Goal: Task Accomplishment & Management: Manage account settings

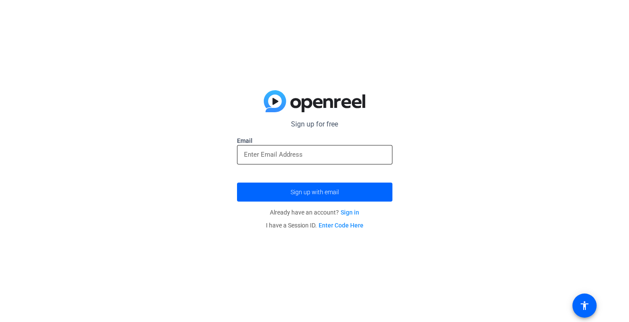
click at [262, 152] on input "email" at bounding box center [315, 154] width 142 height 10
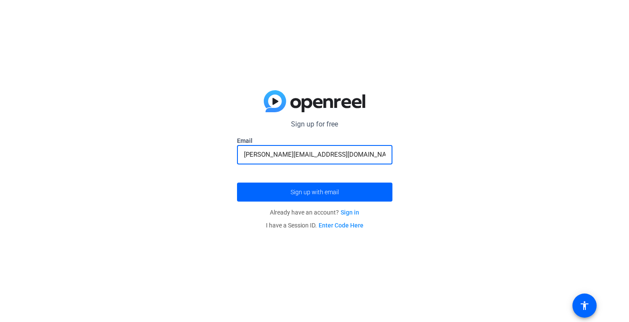
type input "[PERSON_NAME][EMAIL_ADDRESS][DOMAIN_NAME]"
click at [237, 183] on button "Sign up with email" at bounding box center [314, 192] width 155 height 19
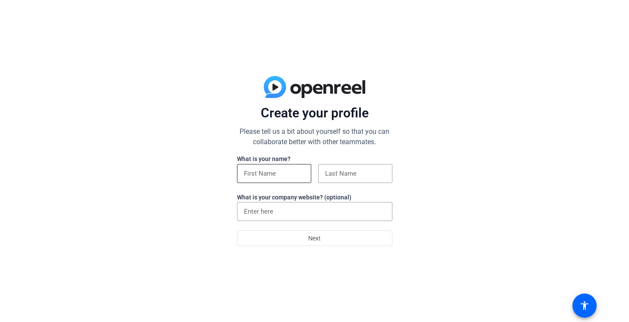
click at [298, 167] on div at bounding box center [274, 173] width 60 height 19
click at [294, 171] on input at bounding box center [274, 173] width 60 height 10
type input "[PERSON_NAME]"
type input "Biasi"
click at [292, 215] on input "EFPIA" at bounding box center [315, 211] width 142 height 10
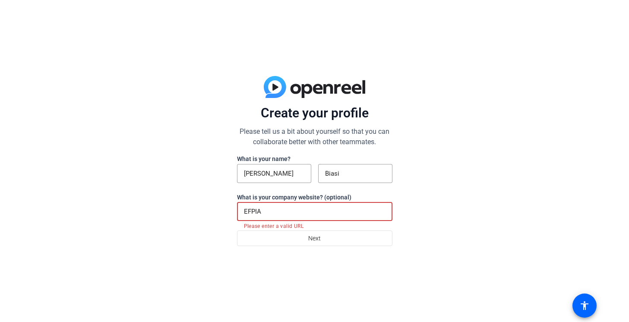
click at [292, 215] on input "EFPIA" at bounding box center [315, 211] width 142 height 10
click at [270, 211] on input "EFPIA" at bounding box center [315, 211] width 142 height 10
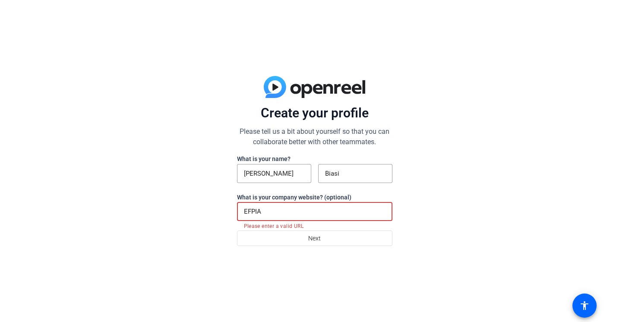
click at [270, 211] on input "EFPIA" at bounding box center [315, 211] width 142 height 10
paste input "[URL][DOMAIN_NAME]"
type input "[URL][DOMAIN_NAME]"
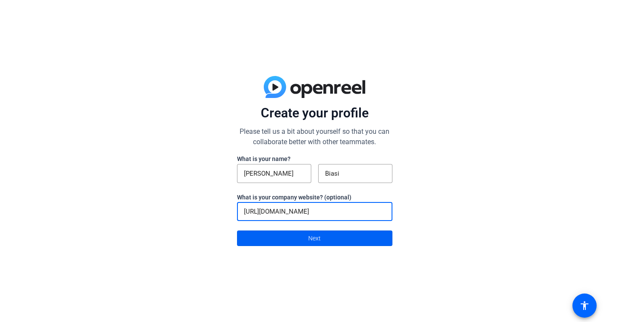
click at [279, 240] on span at bounding box center [314, 238] width 155 height 21
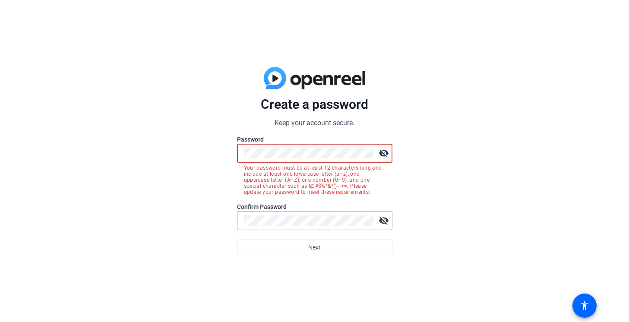
click at [299, 160] on div at bounding box center [309, 153] width 130 height 19
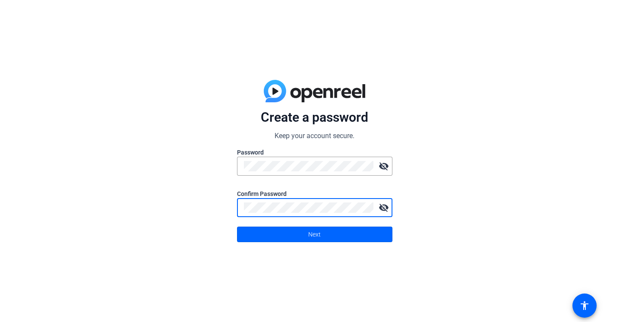
click button "Next" at bounding box center [314, 235] width 155 height 16
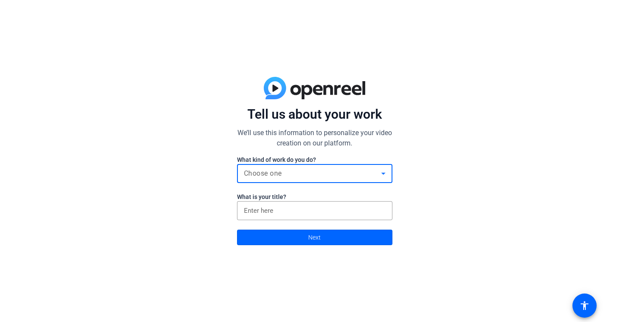
click at [294, 177] on div "Choose one" at bounding box center [312, 173] width 137 height 10
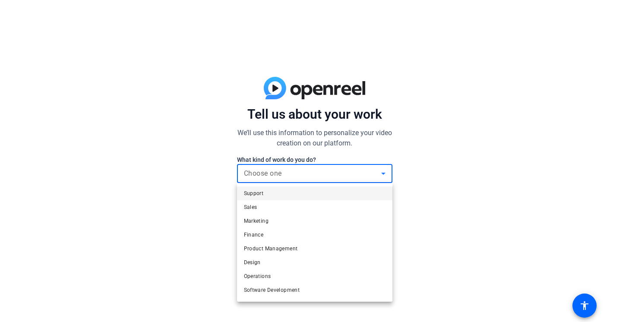
click at [285, 191] on mat-option "Support" at bounding box center [314, 194] width 155 height 14
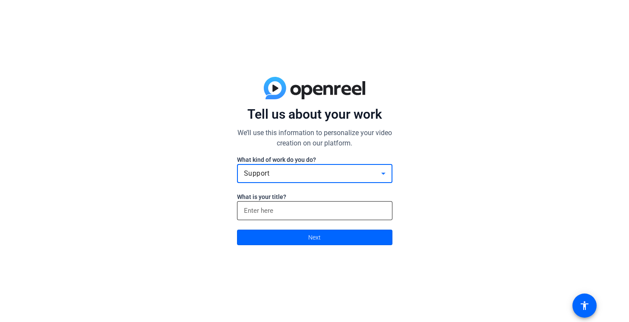
click at [283, 209] on input at bounding box center [315, 211] width 142 height 10
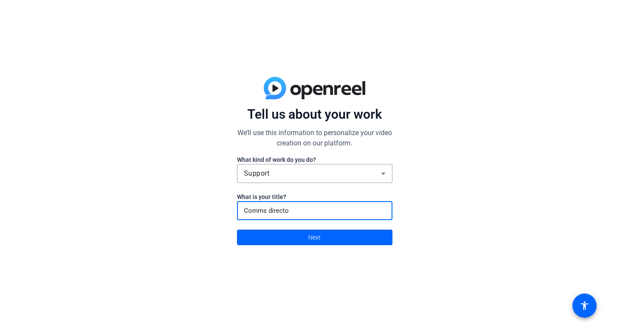
type input "Comms director"
click button "Next" at bounding box center [314, 238] width 155 height 16
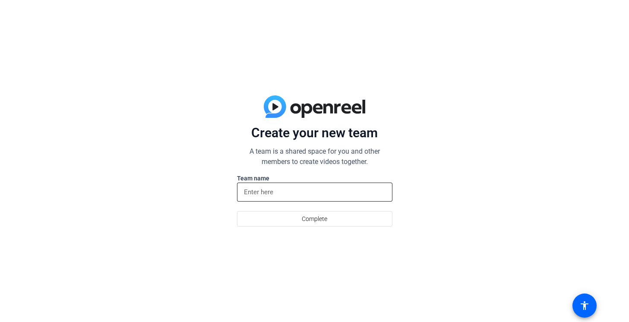
click at [303, 195] on input at bounding box center [315, 192] width 142 height 10
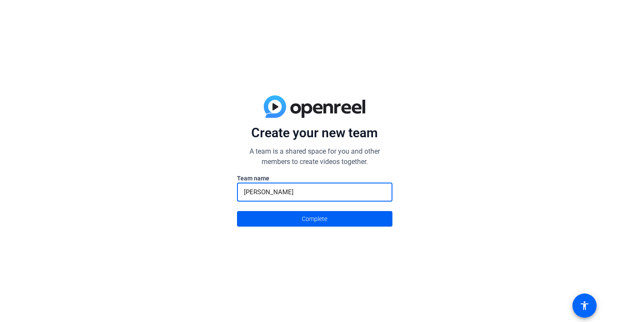
type input "[PERSON_NAME]"
click at [302, 215] on span "Complete" at bounding box center [314, 219] width 25 height 16
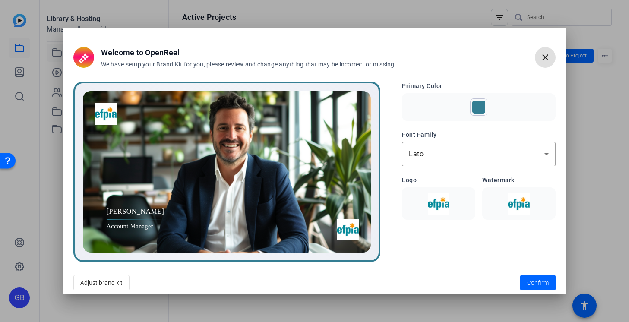
click at [450, 206] on img at bounding box center [438, 204] width 63 height 22
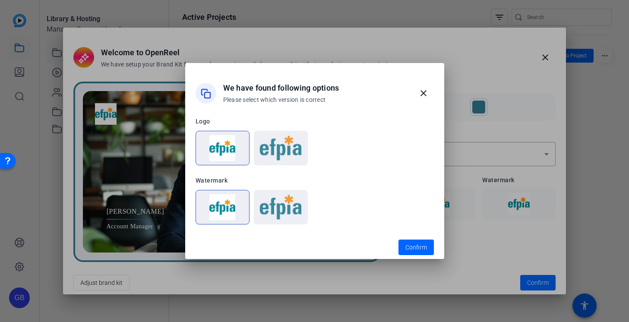
click at [290, 156] on img at bounding box center [280, 148] width 43 height 26
click at [399, 241] on span "button" at bounding box center [416, 247] width 35 height 21
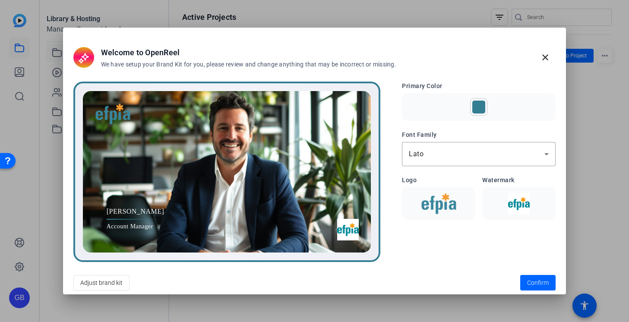
click at [518, 207] on img at bounding box center [519, 204] width 63 height 22
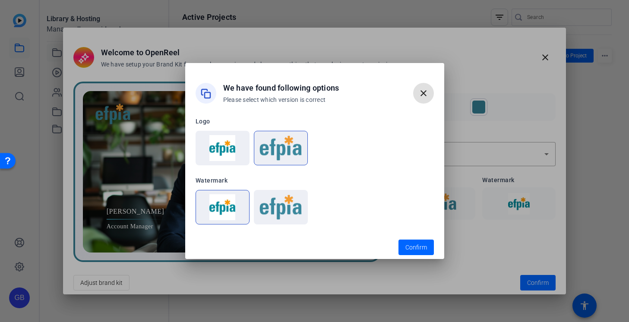
click at [293, 203] on img at bounding box center [280, 207] width 43 height 26
click at [417, 251] on span "Confirm" at bounding box center [416, 247] width 22 height 9
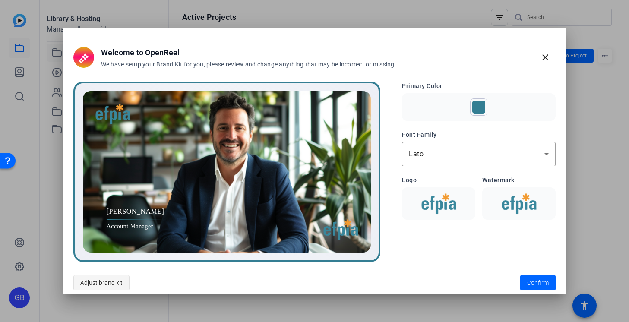
click at [99, 284] on span "Adjust brand kit" at bounding box center [101, 283] width 42 height 16
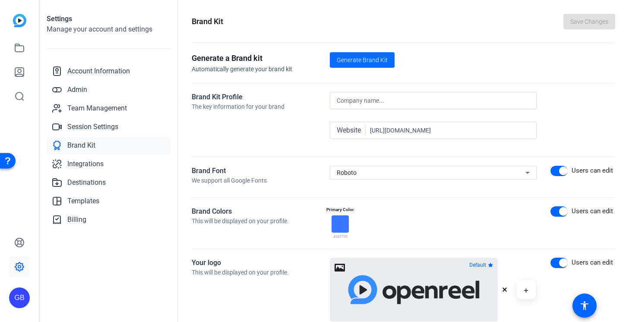
click at [373, 53] on span at bounding box center [362, 60] width 65 height 21
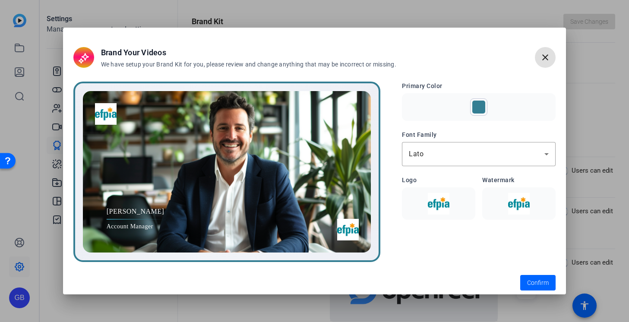
click at [448, 203] on img at bounding box center [438, 204] width 63 height 22
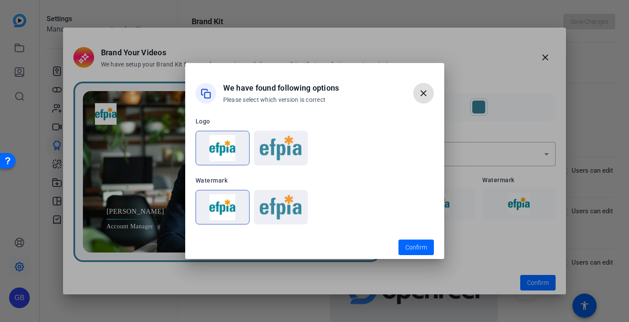
click at [280, 155] on img at bounding box center [280, 148] width 43 height 26
click at [416, 246] on span "Confirm" at bounding box center [416, 247] width 22 height 9
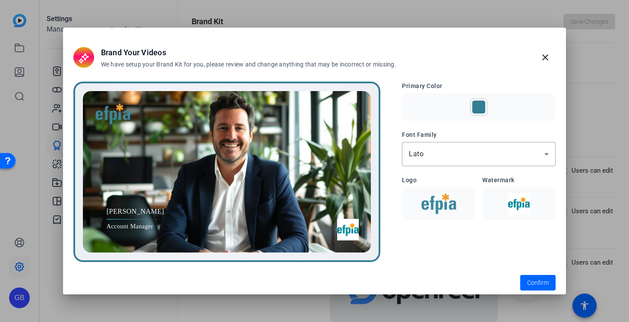
click at [517, 208] on img at bounding box center [519, 204] width 63 height 22
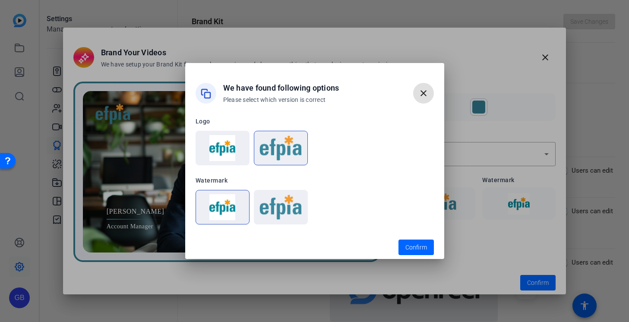
click at [280, 201] on img at bounding box center [280, 207] width 43 height 26
click at [416, 239] on span "button" at bounding box center [416, 247] width 35 height 21
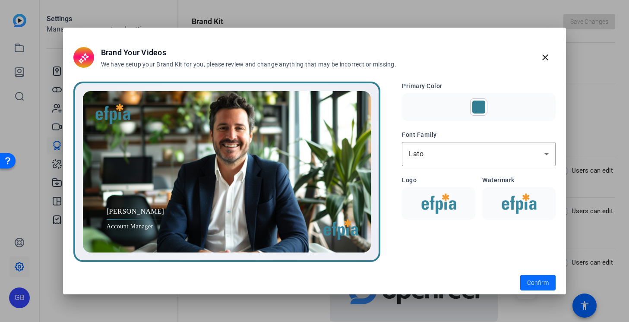
click at [538, 281] on span "Confirm" at bounding box center [538, 283] width 22 height 9
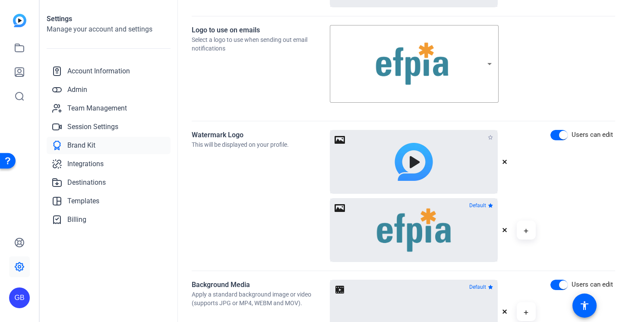
scroll to position [393, 0]
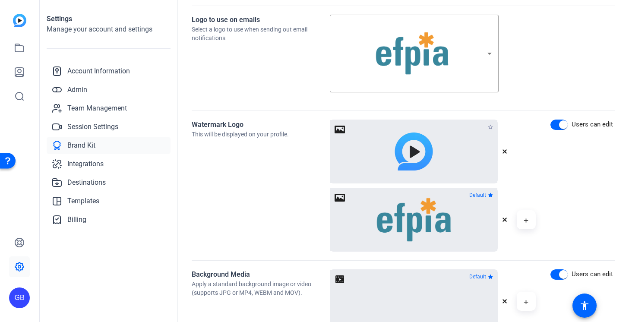
click at [502, 151] on icon "button" at bounding box center [504, 151] width 5 height 5
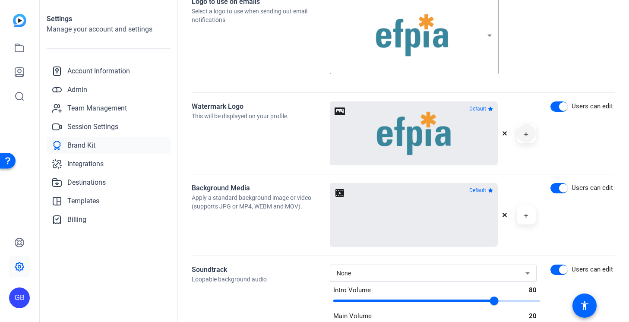
scroll to position [412, 0]
click at [526, 217] on span "button" at bounding box center [526, 214] width 21 height 21
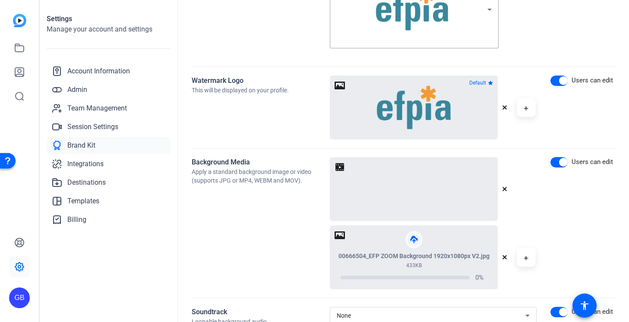
scroll to position [444, 0]
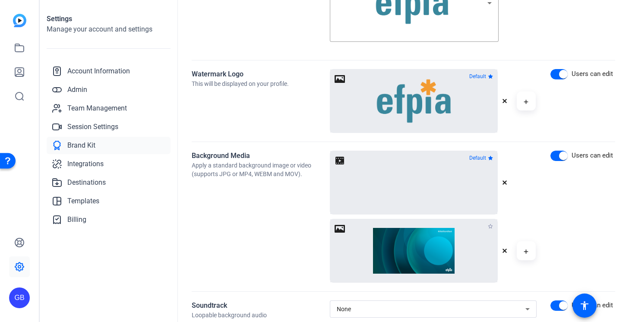
click at [503, 181] on icon "button" at bounding box center [505, 182] width 4 height 4
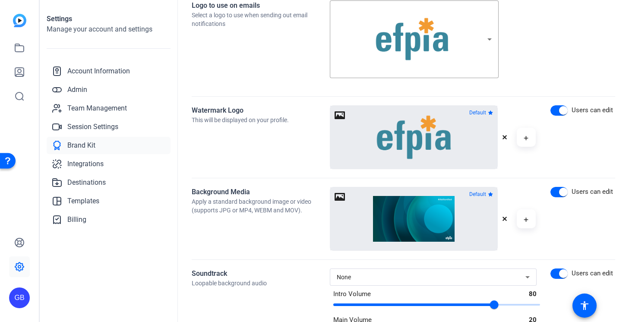
scroll to position [405, 0]
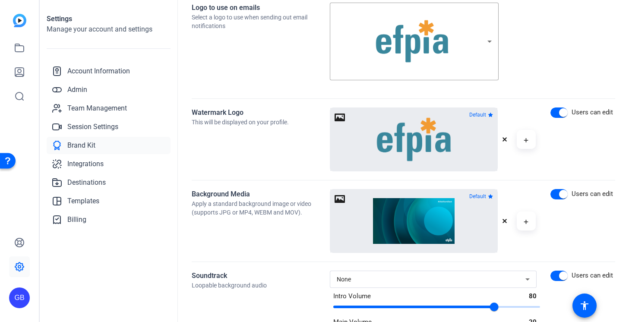
click at [503, 139] on icon "button" at bounding box center [505, 139] width 4 height 4
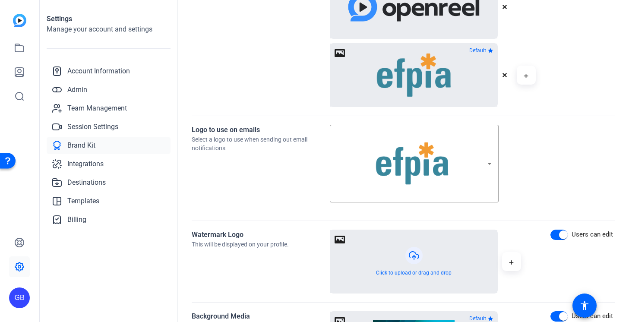
scroll to position [270, 0]
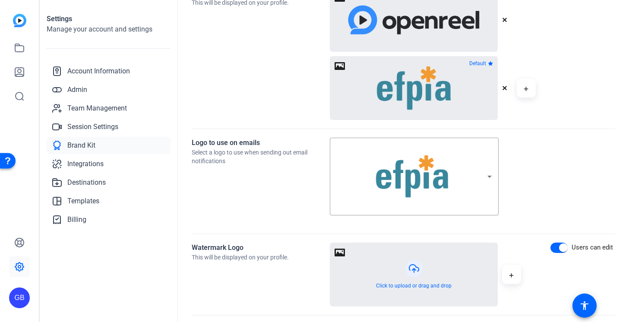
click at [502, 86] on icon "button" at bounding box center [504, 87] width 5 height 5
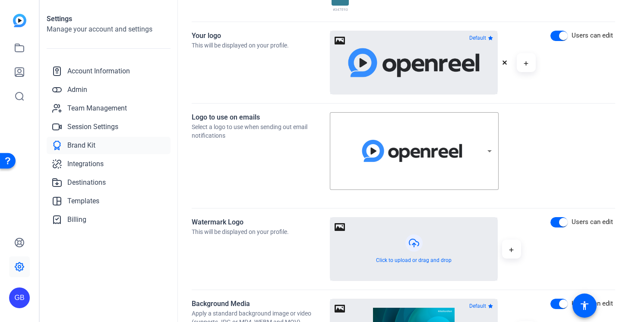
scroll to position [222, 0]
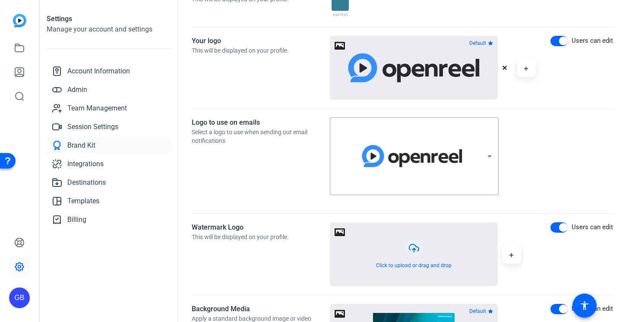
click at [502, 70] on icon "button" at bounding box center [504, 67] width 5 height 5
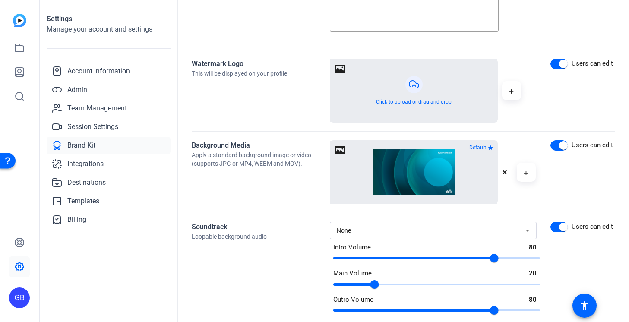
scroll to position [0, 0]
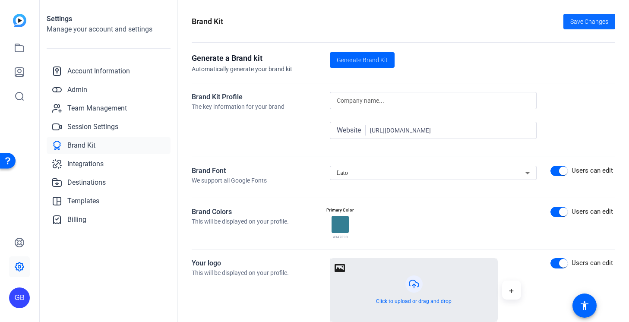
click at [581, 25] on span "Save Changes" at bounding box center [589, 21] width 38 height 9
click at [22, 73] on icon at bounding box center [19, 72] width 10 height 10
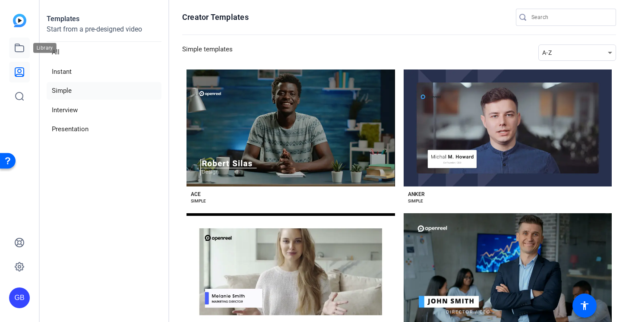
click at [20, 48] on icon at bounding box center [19, 48] width 10 height 10
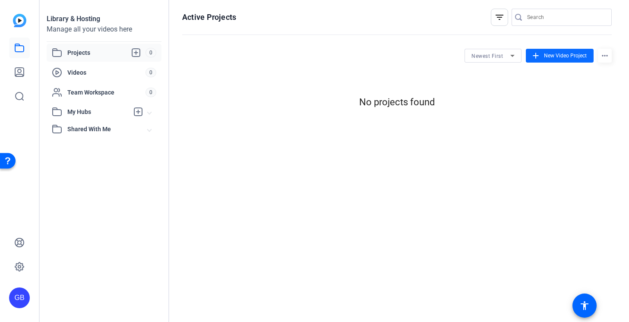
click at [542, 54] on span at bounding box center [560, 55] width 68 height 21
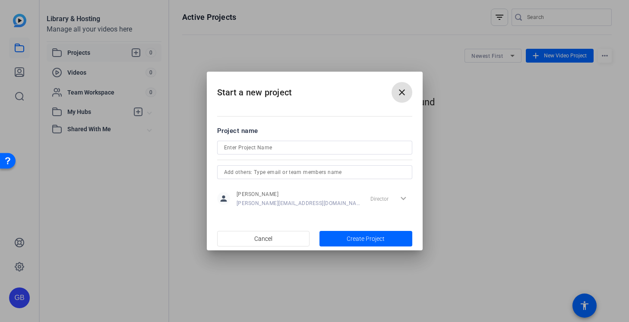
click at [330, 147] on input at bounding box center [314, 147] width 181 height 10
type input "NM video"
click at [373, 236] on span "Create Project" at bounding box center [366, 238] width 38 height 9
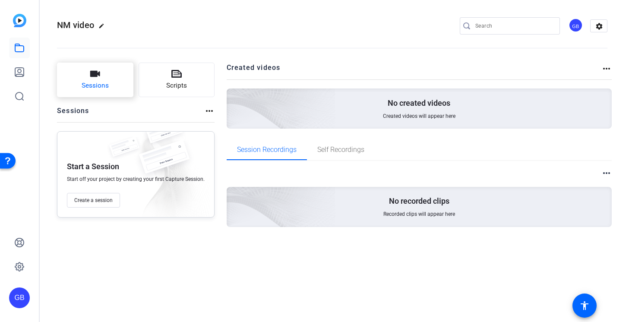
click at [97, 81] on span "Sessions" at bounding box center [95, 86] width 27 height 10
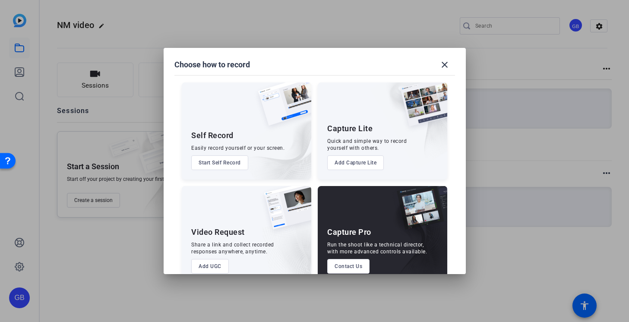
scroll to position [17, 0]
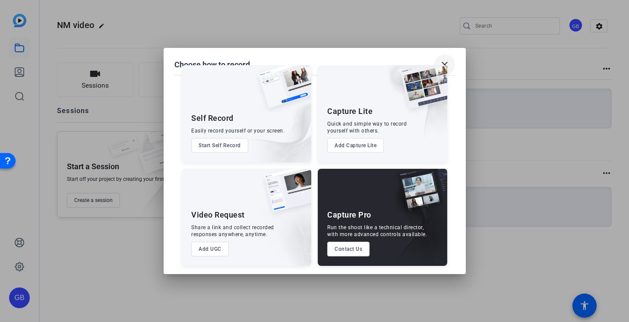
click at [444, 63] on mat-icon "close" at bounding box center [445, 65] width 10 height 10
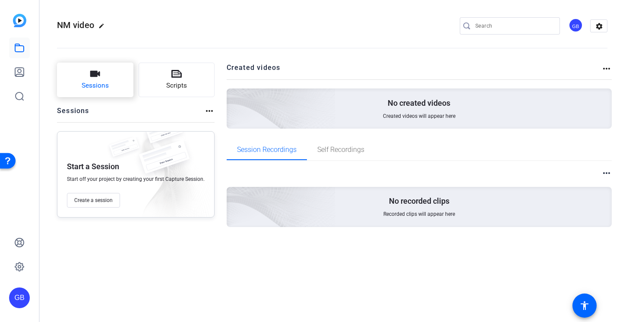
click at [69, 85] on button "Sessions" at bounding box center [95, 80] width 76 height 35
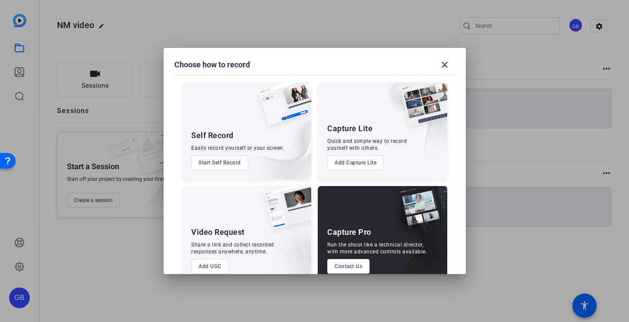
click at [219, 162] on button "Start Self Record" at bounding box center [219, 162] width 57 height 15
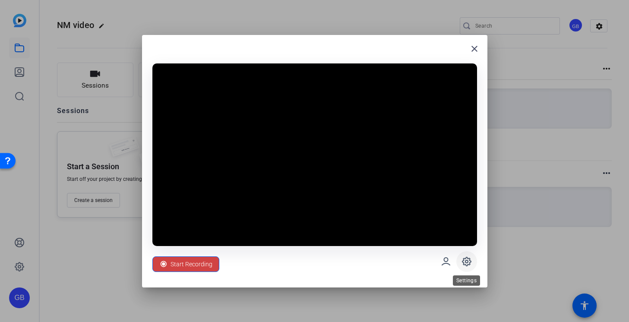
click at [463, 260] on icon at bounding box center [466, 261] width 9 height 9
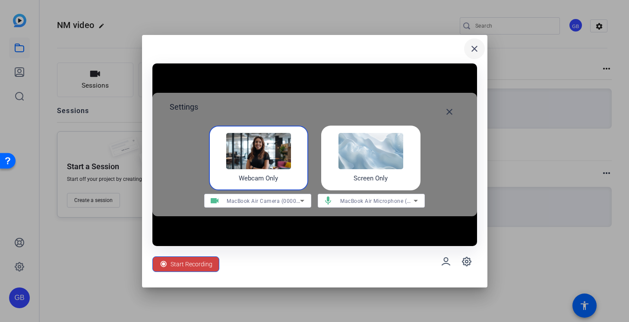
click at [472, 50] on mat-icon "close" at bounding box center [474, 49] width 10 height 10
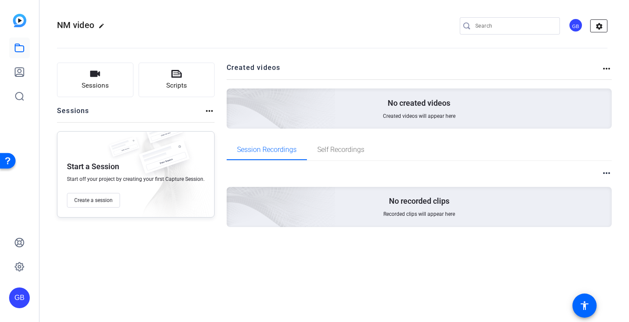
click at [601, 28] on mat-icon "settings" at bounding box center [599, 26] width 17 height 13
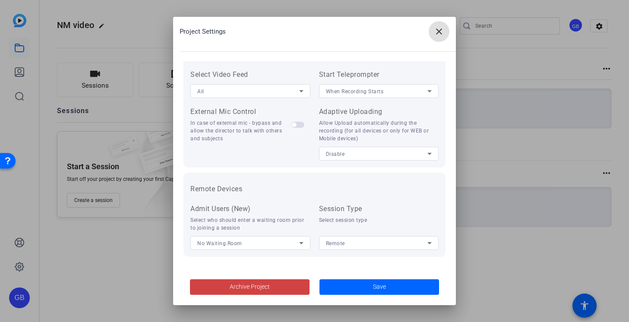
scroll to position [0, 0]
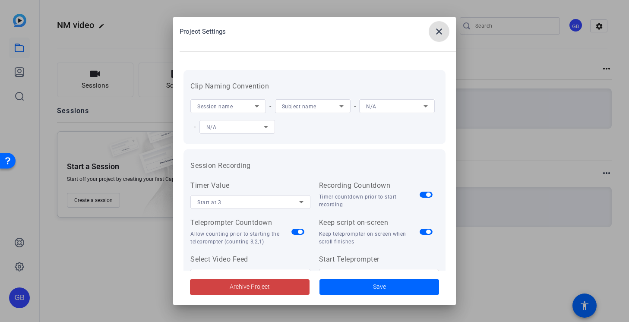
click at [102, 49] on div at bounding box center [314, 161] width 629 height 322
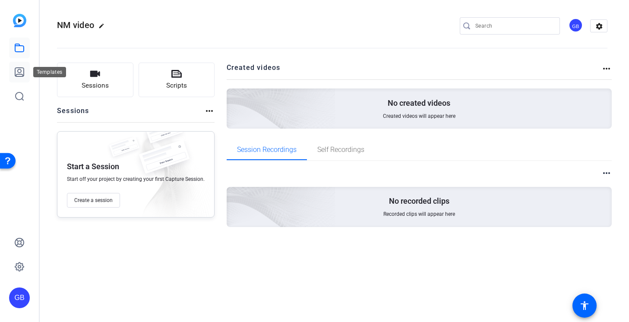
click at [25, 70] on link at bounding box center [19, 72] width 21 height 21
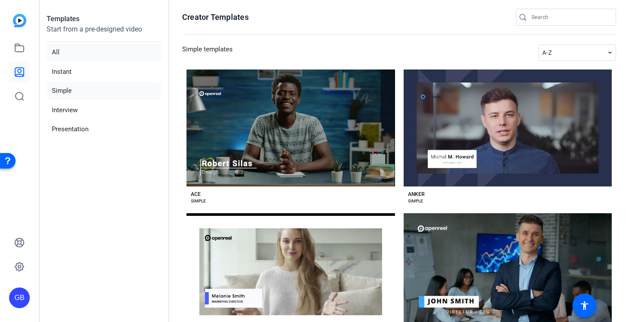
click at [79, 55] on li "All" at bounding box center [104, 53] width 115 height 18
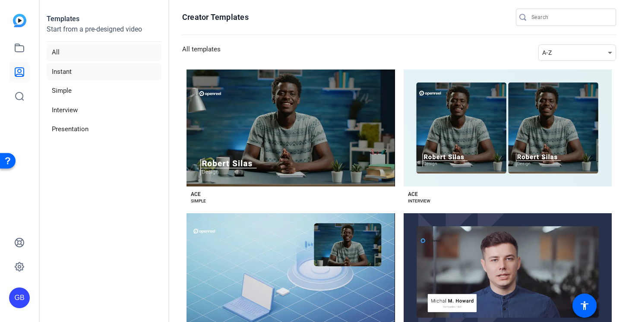
click at [90, 70] on li "Instant" at bounding box center [104, 72] width 115 height 18
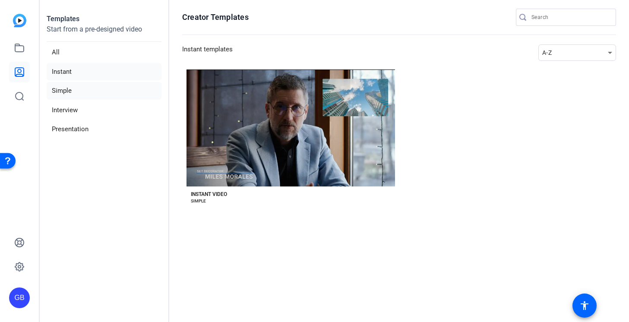
click at [90, 91] on li "Simple" at bounding box center [104, 91] width 115 height 18
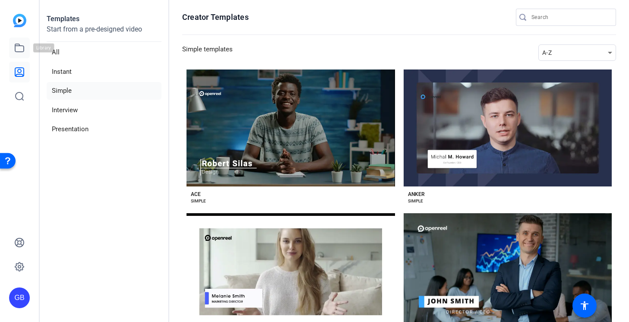
click at [29, 44] on link at bounding box center [19, 48] width 21 height 21
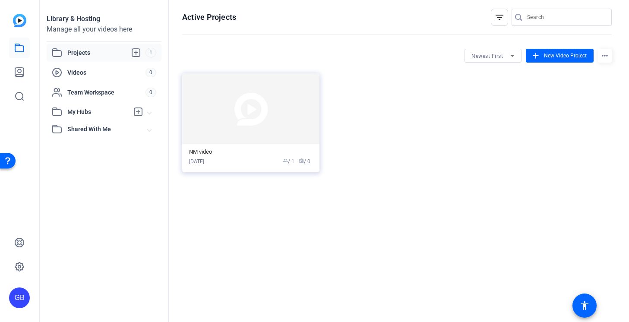
click at [87, 114] on span "My Hubs" at bounding box center [97, 112] width 61 height 9
click at [82, 69] on span "Videos" at bounding box center [106, 72] width 78 height 9
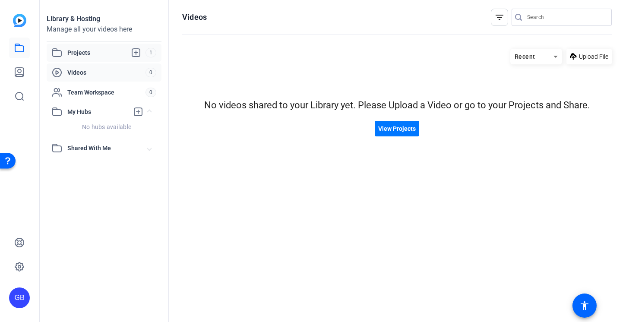
click at [150, 52] on span "1" at bounding box center [151, 52] width 11 height 9
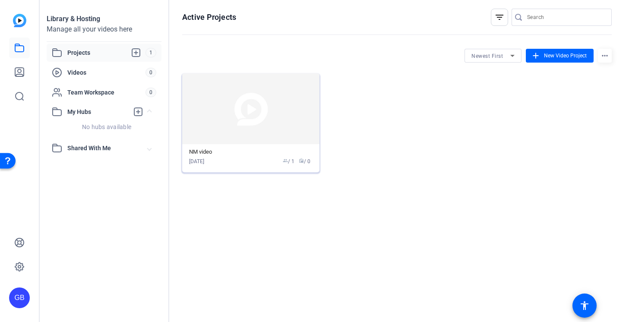
click at [255, 155] on div "NM video" at bounding box center [250, 152] width 123 height 7
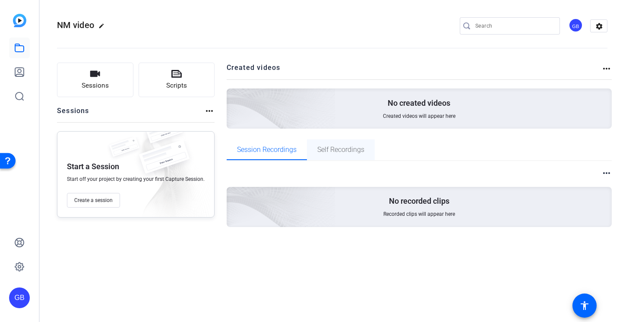
click at [313, 158] on div "Self Recordings" at bounding box center [341, 149] width 68 height 21
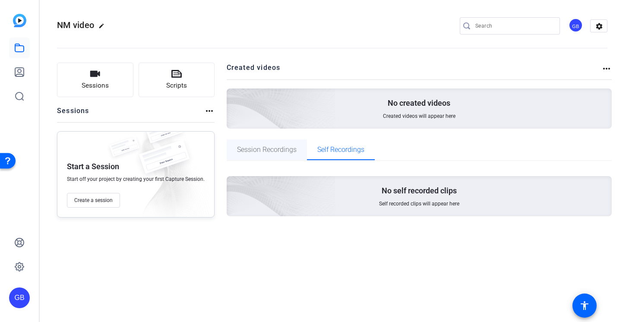
click at [265, 153] on span "Session Recordings" at bounding box center [267, 149] width 60 height 7
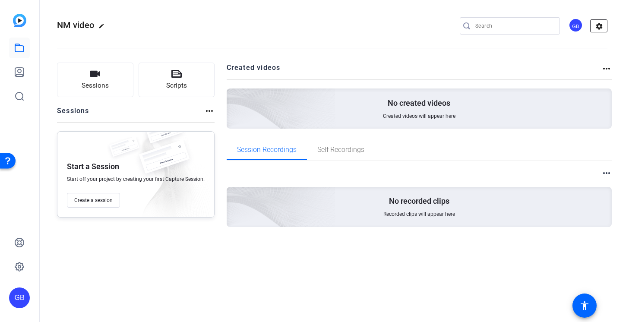
click at [600, 23] on mat-icon "settings" at bounding box center [599, 26] width 17 height 13
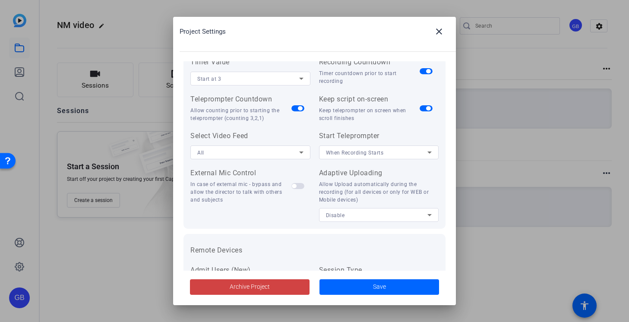
scroll to position [185, 0]
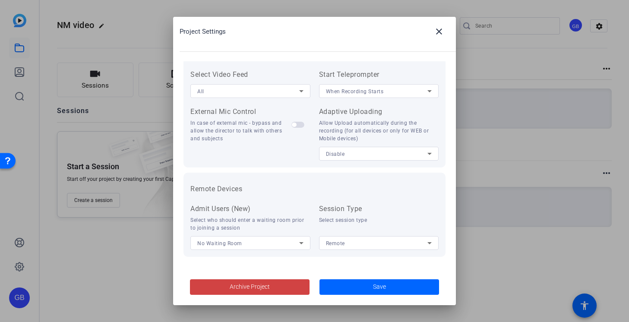
click at [380, 246] on div "Remote" at bounding box center [377, 243] width 102 height 11
click at [380, 246] on div at bounding box center [314, 161] width 629 height 322
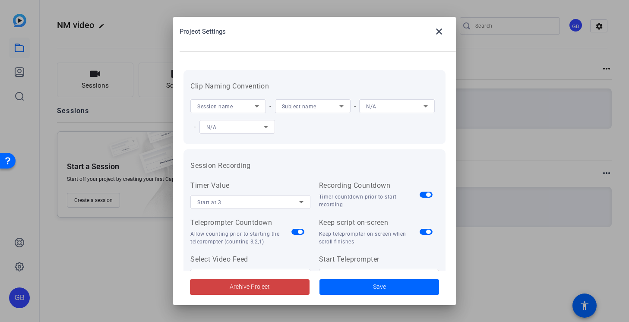
click at [129, 135] on div at bounding box center [314, 161] width 629 height 322
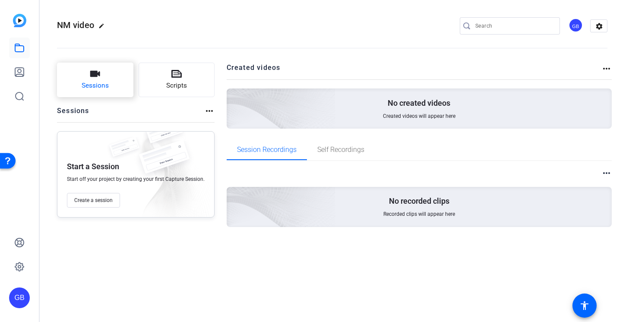
click at [83, 85] on span "Sessions" at bounding box center [95, 86] width 27 height 10
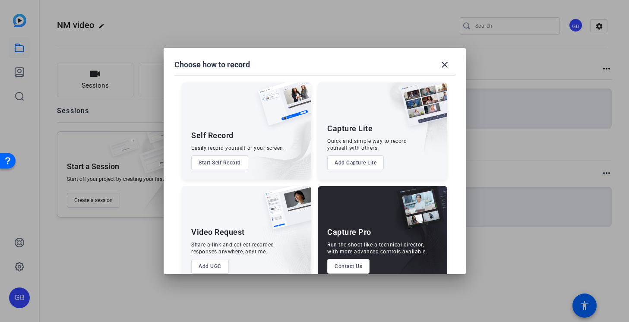
click at [214, 267] on button "Add UGC" at bounding box center [210, 266] width 38 height 15
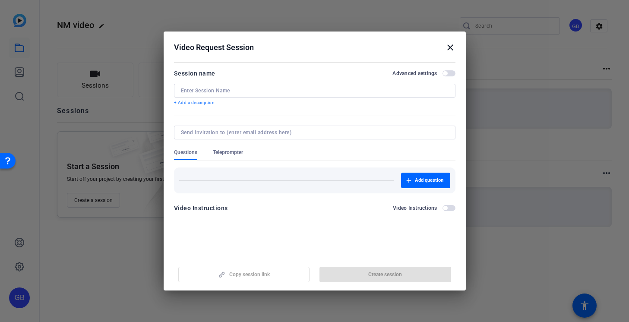
click at [453, 75] on span "button" at bounding box center [449, 73] width 13 height 6
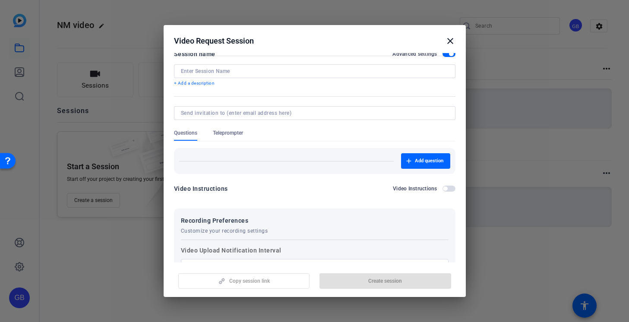
scroll to position [12, 0]
click at [231, 132] on span "Teleprompter" at bounding box center [228, 133] width 30 height 7
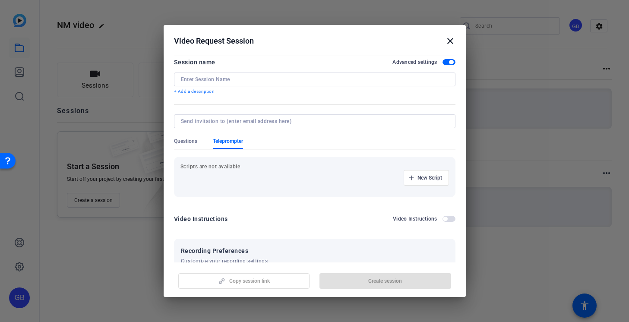
scroll to position [0, 0]
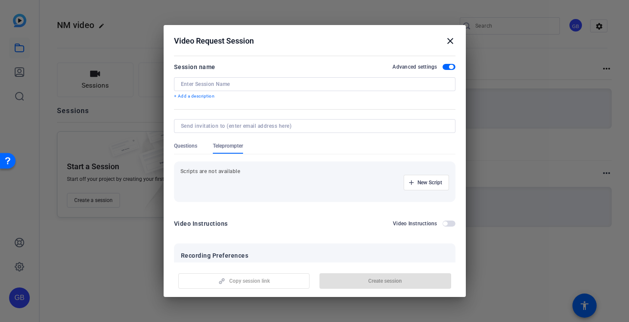
click at [229, 174] on p "Scripts are not available" at bounding box center [314, 171] width 269 height 7
click at [422, 186] on span "New Script" at bounding box center [430, 182] width 25 height 7
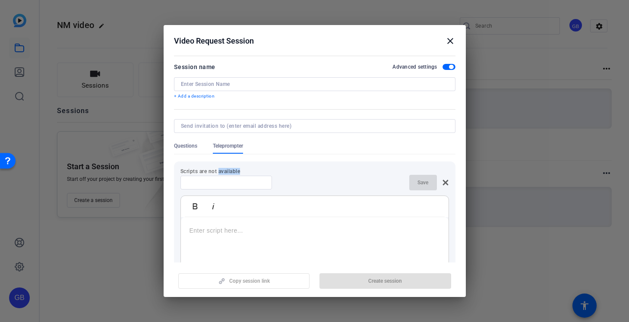
click at [288, 234] on p at bounding box center [315, 230] width 250 height 9
click at [233, 226] on p at bounding box center [315, 230] width 250 height 9
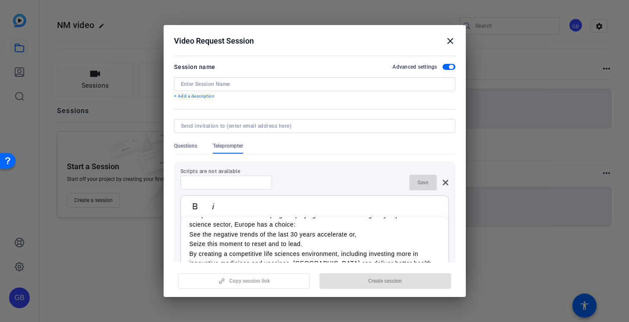
click at [280, 89] on div at bounding box center [315, 84] width 268 height 14
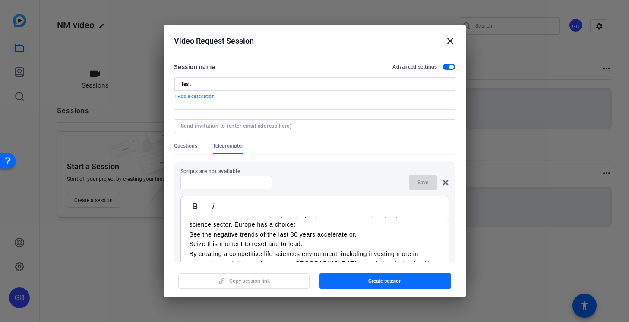
type input "Test"
click at [368, 278] on span "Create session" at bounding box center [385, 281] width 34 height 7
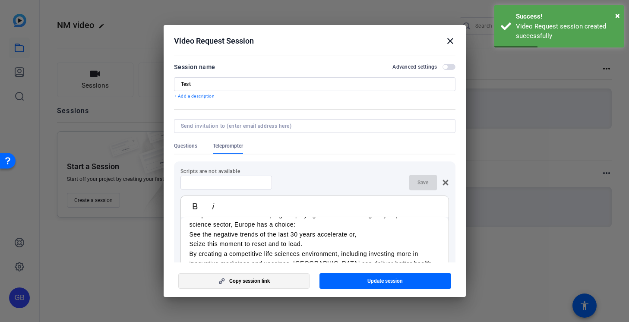
click at [280, 285] on span "button" at bounding box center [244, 281] width 131 height 21
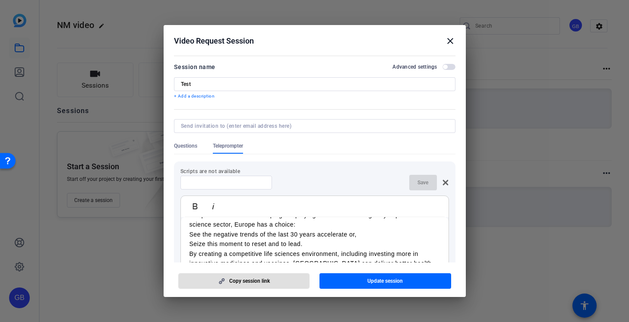
click at [449, 41] on mat-icon "close" at bounding box center [450, 41] width 10 height 10
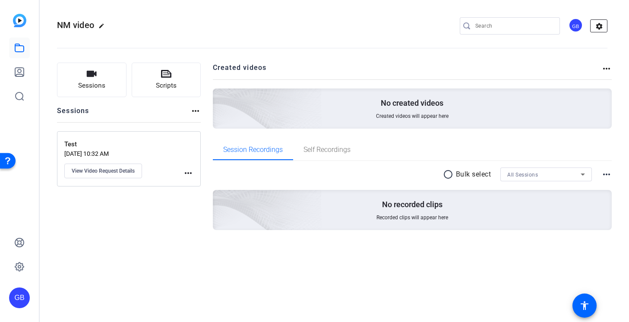
click at [600, 26] on mat-icon "settings" at bounding box center [599, 26] width 17 height 13
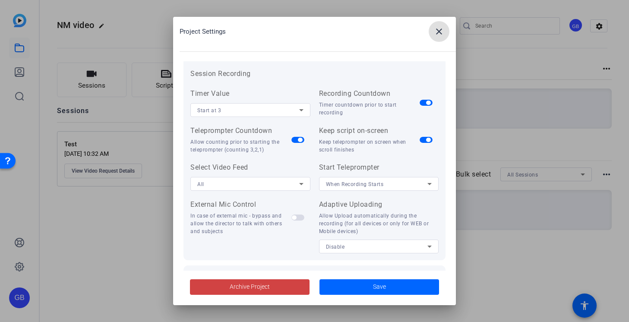
scroll to position [95, 0]
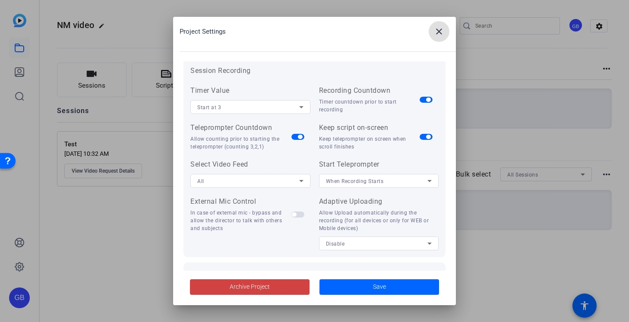
click at [309, 179] on div "Timer Value Start at 3 Recording Countdown Timer countdown prior to start recor…" at bounding box center [314, 167] width 248 height 165
click at [296, 184] on icon at bounding box center [301, 181] width 10 height 10
click at [299, 177] on div at bounding box center [314, 161] width 629 height 322
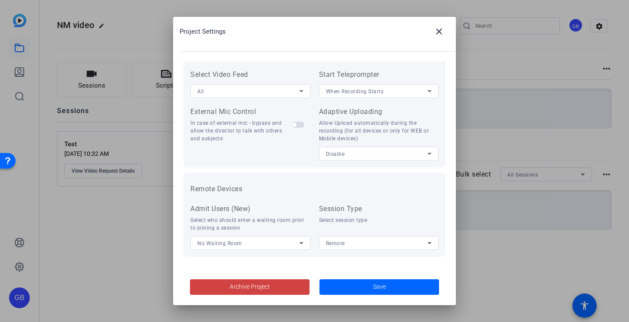
scroll to position [0, 0]
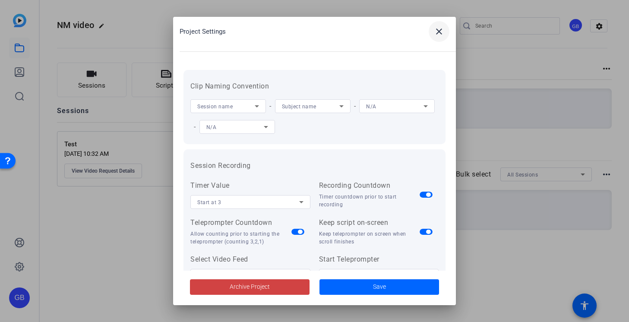
click at [437, 30] on mat-icon "close" at bounding box center [439, 31] width 10 height 10
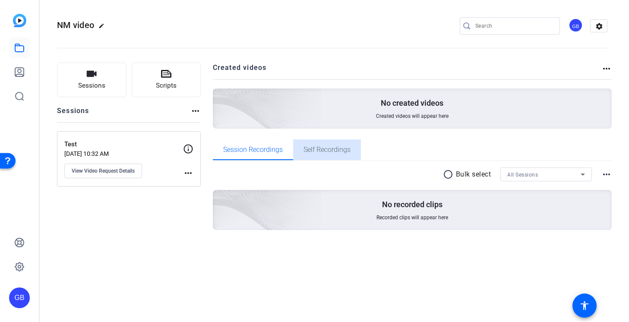
click at [332, 152] on span "Self Recordings" at bounding box center [327, 149] width 47 height 7
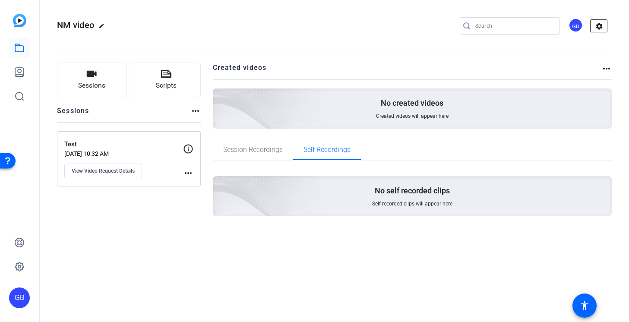
click at [597, 27] on mat-icon "settings" at bounding box center [599, 26] width 17 height 13
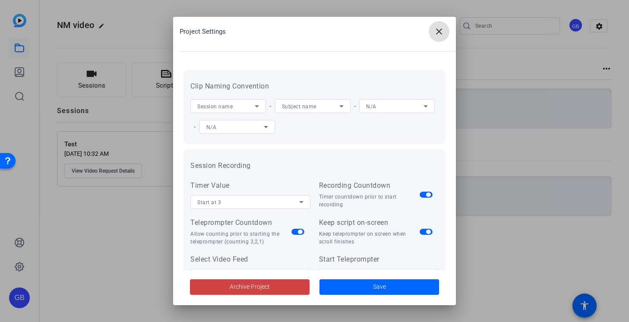
click at [480, 70] on div at bounding box center [314, 161] width 629 height 322
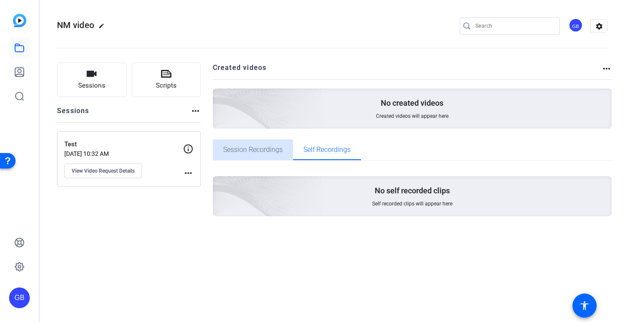
click at [281, 151] on span "Session Recordings" at bounding box center [253, 149] width 60 height 7
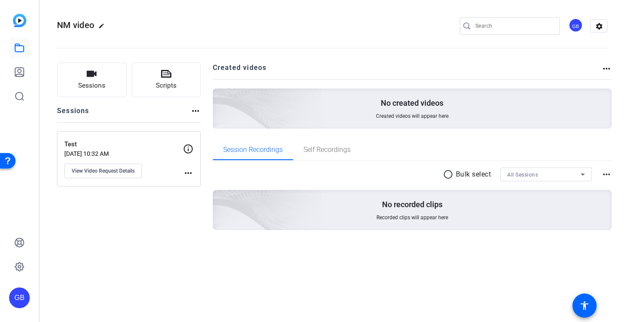
click at [608, 67] on mat-icon "more_horiz" at bounding box center [607, 68] width 10 height 10
click at [605, 137] on div at bounding box center [314, 161] width 629 height 322
click at [607, 171] on mat-icon "more_horiz" at bounding box center [607, 174] width 10 height 10
click at [534, 181] on div at bounding box center [314, 161] width 629 height 322
click at [544, 174] on div "All Sessions" at bounding box center [543, 174] width 73 height 11
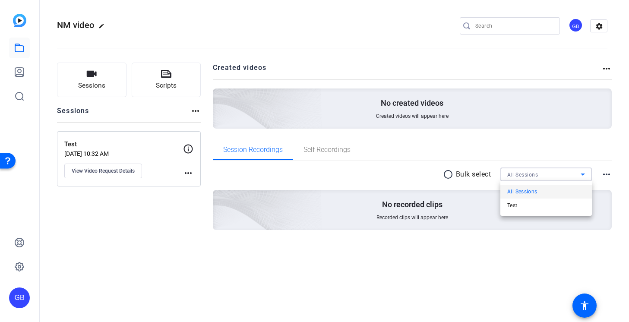
click at [318, 167] on div at bounding box center [314, 161] width 629 height 322
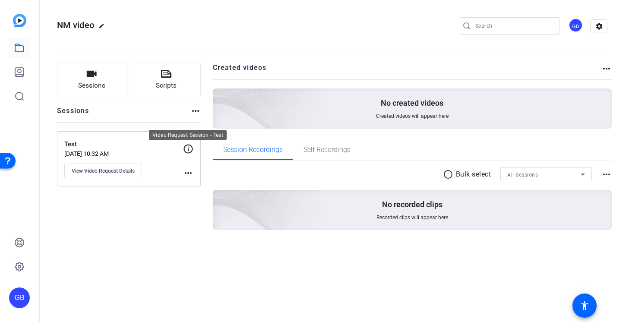
click at [187, 147] on icon at bounding box center [188, 149] width 10 height 10
click at [189, 150] on icon at bounding box center [188, 148] width 9 height 9
click at [177, 75] on button "Scripts" at bounding box center [167, 80] width 70 height 35
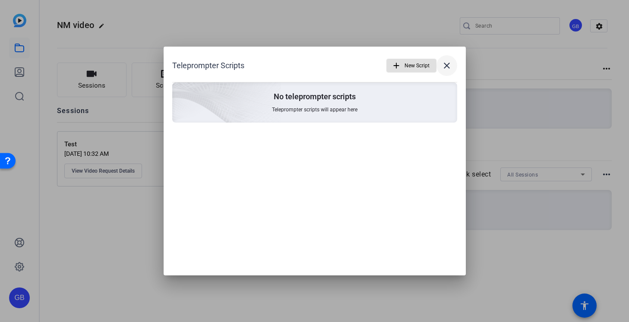
click at [446, 63] on mat-icon "close" at bounding box center [447, 65] width 10 height 10
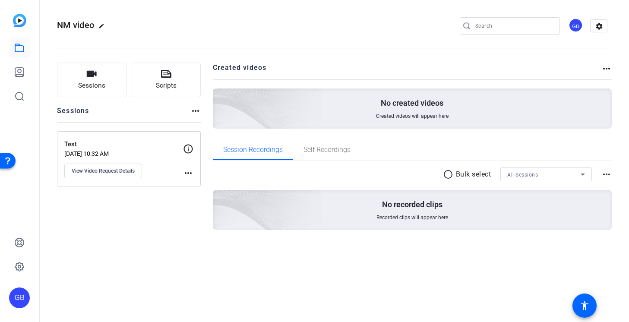
click at [19, 20] on img at bounding box center [19, 20] width 13 height 13
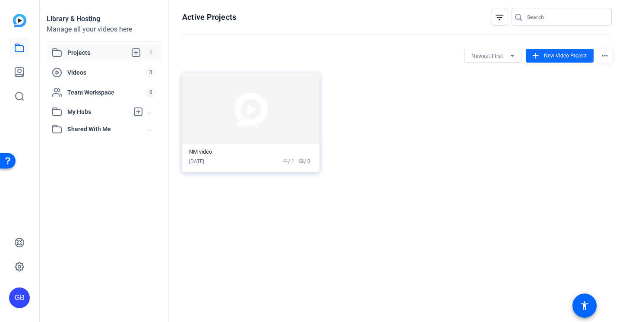
click at [543, 54] on span at bounding box center [560, 55] width 68 height 21
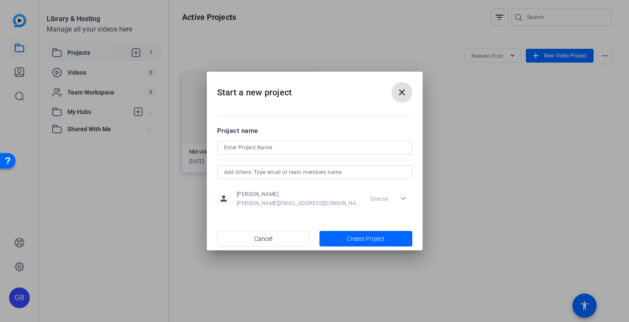
click at [276, 146] on input at bounding box center [314, 147] width 181 height 10
type input "test"
click at [378, 247] on span "button" at bounding box center [366, 238] width 93 height 21
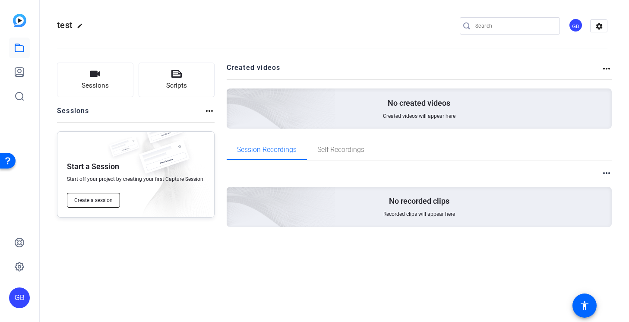
click at [107, 196] on button "Create a session" at bounding box center [93, 200] width 53 height 15
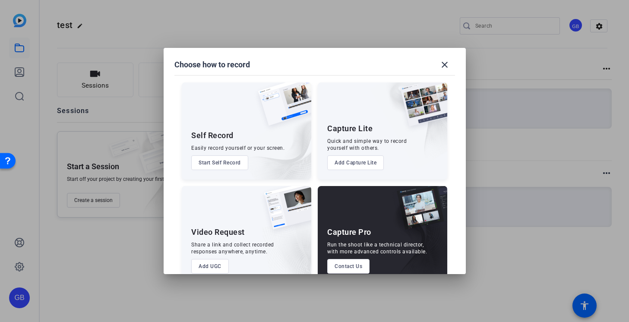
click at [209, 266] on button "Add UGC" at bounding box center [210, 266] width 38 height 15
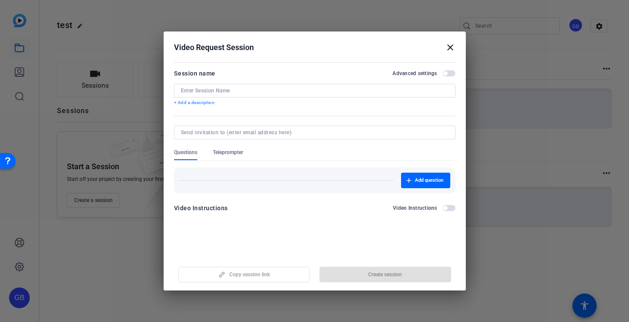
click at [450, 210] on span "button" at bounding box center [449, 208] width 13 height 6
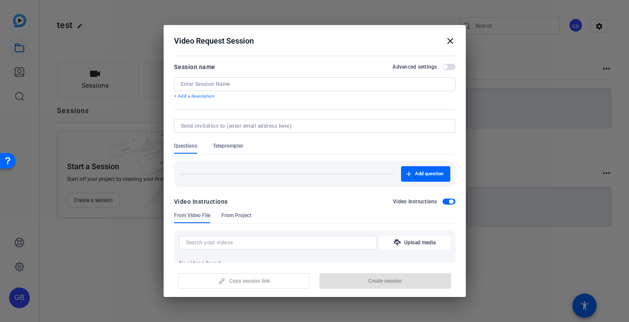
scroll to position [41, 0]
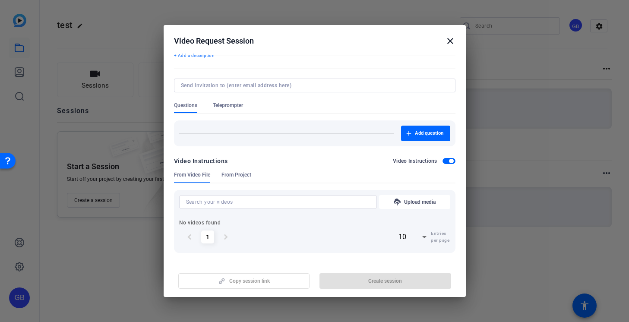
click at [239, 175] on span "From Project" at bounding box center [237, 174] width 30 height 7
click at [229, 108] on span "Teleprompter" at bounding box center [228, 105] width 30 height 7
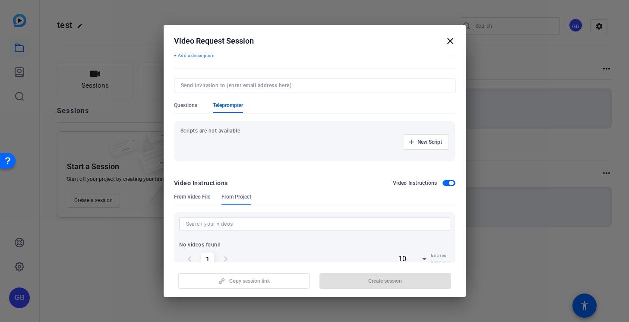
scroll to position [0, 0]
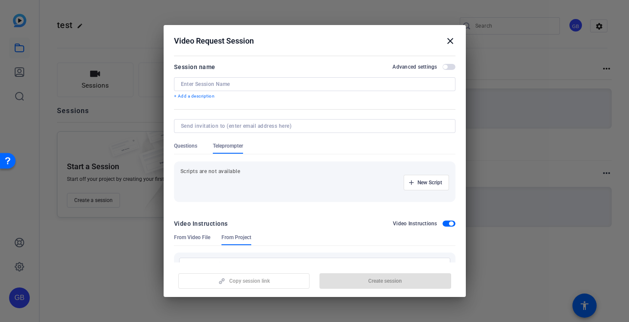
click at [449, 39] on mat-icon "close" at bounding box center [450, 41] width 10 height 10
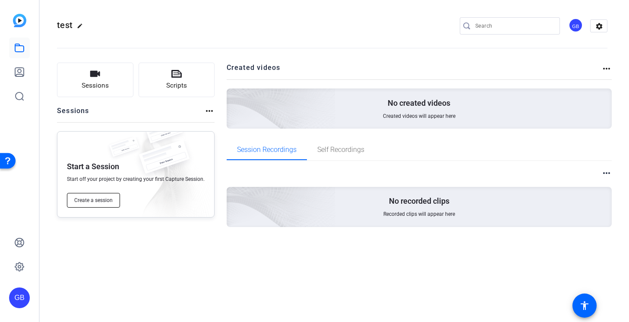
click at [102, 199] on span "Create a session" at bounding box center [93, 200] width 38 height 7
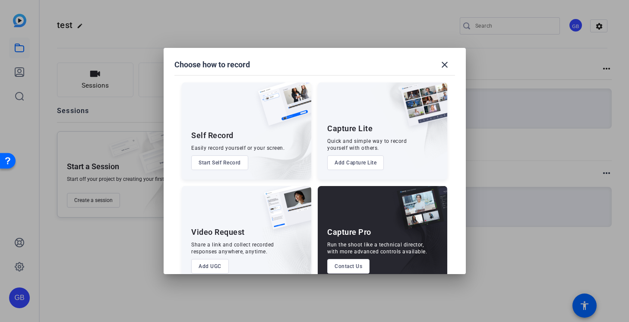
click at [248, 161] on img at bounding box center [273, 140] width 75 height 79
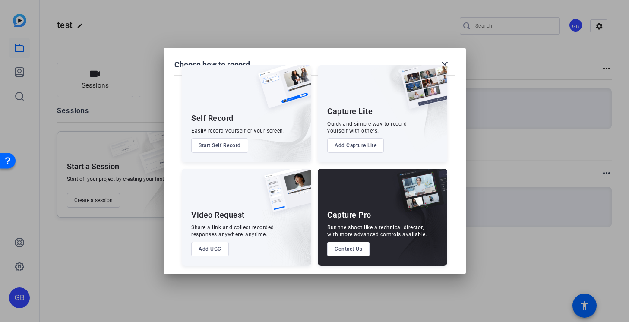
click at [220, 141] on button "Start Self Record" at bounding box center [219, 145] width 57 height 15
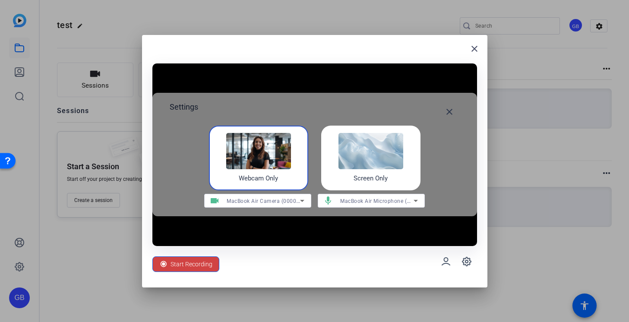
click at [268, 180] on h4 "Webcam Only" at bounding box center [258, 179] width 39 height 10
click at [470, 263] on icon at bounding box center [467, 261] width 10 height 10
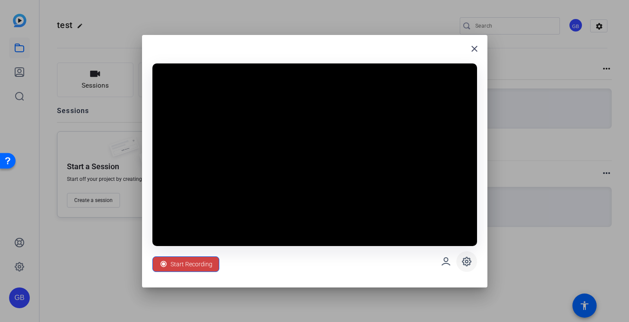
click at [470, 263] on icon at bounding box center [467, 261] width 10 height 10
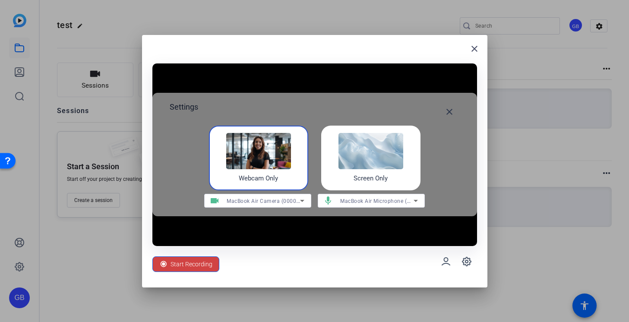
click at [301, 196] on mat-select "MacBook Air Camera (0000:0001)" at bounding box center [266, 201] width 78 height 11
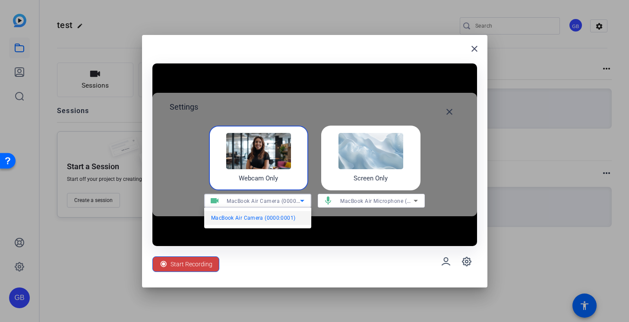
click at [403, 172] on div at bounding box center [314, 161] width 629 height 322
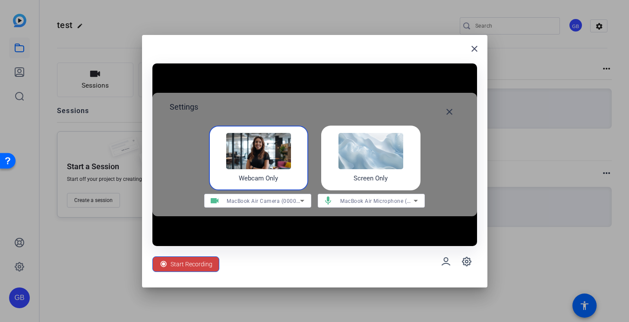
click at [374, 152] on img at bounding box center [371, 151] width 65 height 36
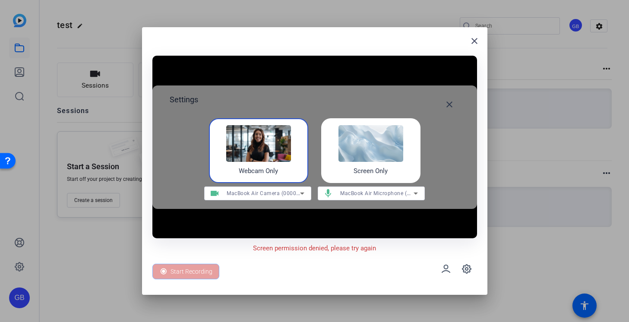
click at [263, 158] on img at bounding box center [258, 143] width 65 height 36
click at [66, 48] on div at bounding box center [314, 161] width 629 height 322
click at [114, 49] on div at bounding box center [314, 161] width 629 height 322
click at [472, 41] on mat-icon "close" at bounding box center [474, 41] width 10 height 10
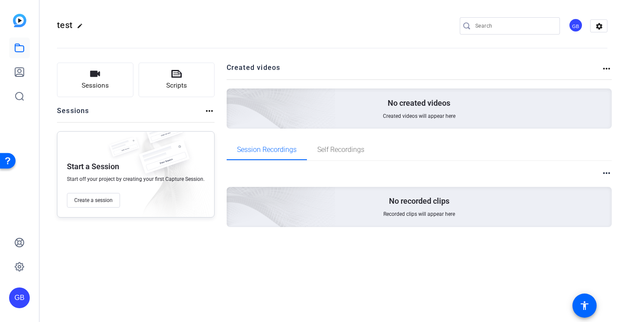
click at [21, 19] on img at bounding box center [19, 20] width 13 height 13
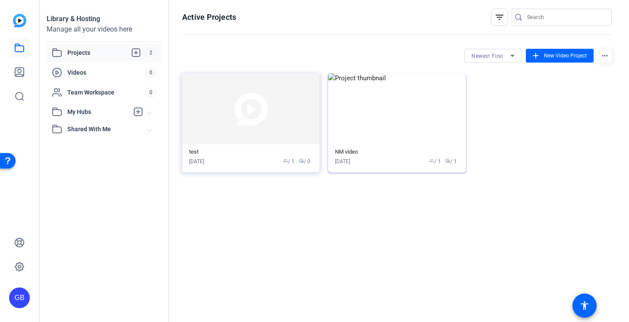
click at [457, 95] on img at bounding box center [396, 108] width 137 height 71
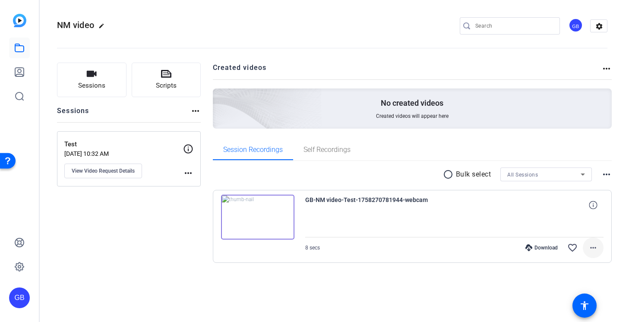
click at [597, 243] on mat-icon "more_horiz" at bounding box center [593, 248] width 10 height 10
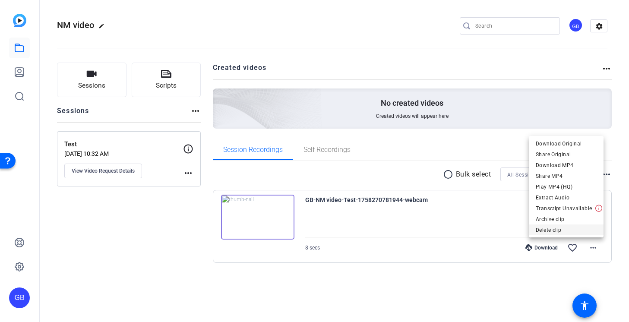
click at [578, 225] on span "Delete clip" at bounding box center [566, 230] width 61 height 10
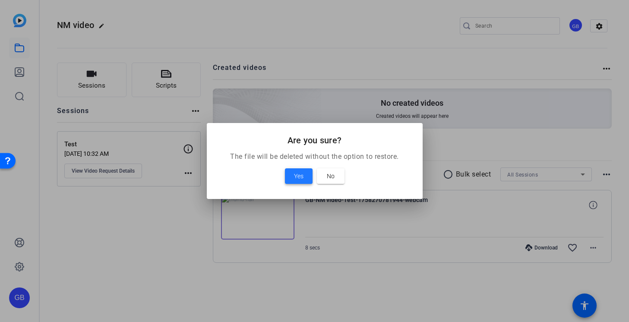
click at [304, 171] on span at bounding box center [299, 176] width 28 height 21
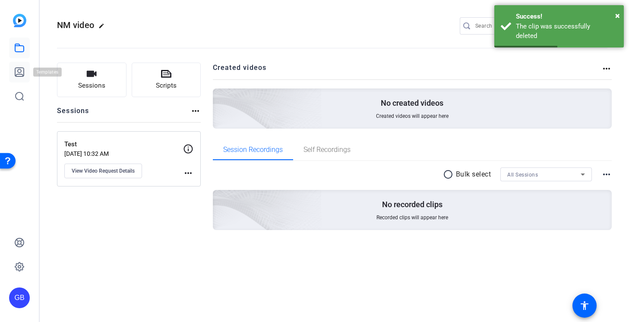
click at [20, 73] on icon at bounding box center [19, 72] width 10 height 10
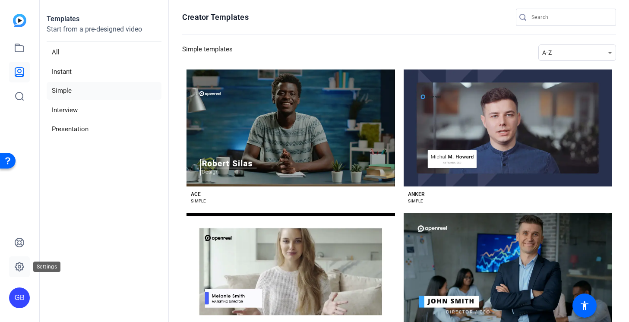
click at [15, 266] on icon at bounding box center [19, 267] width 9 height 9
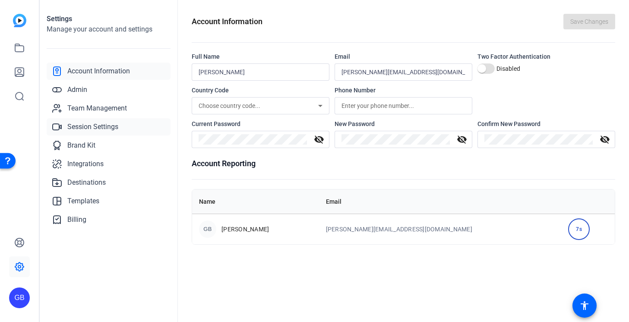
click at [113, 127] on span "Session Settings" at bounding box center [92, 127] width 51 height 10
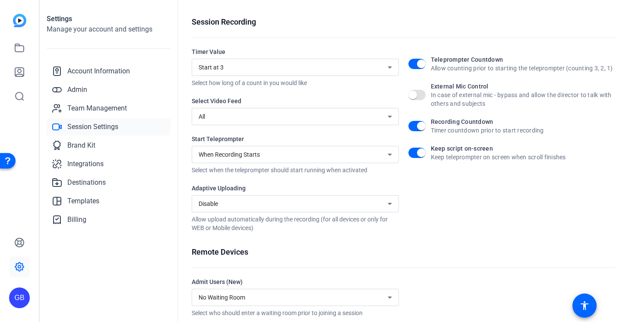
scroll to position [104, 0]
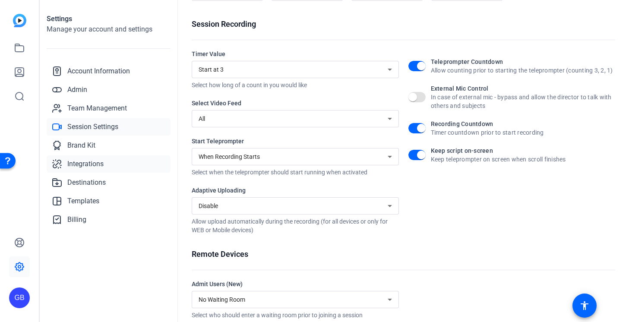
click at [129, 158] on link "Integrations" at bounding box center [109, 163] width 124 height 17
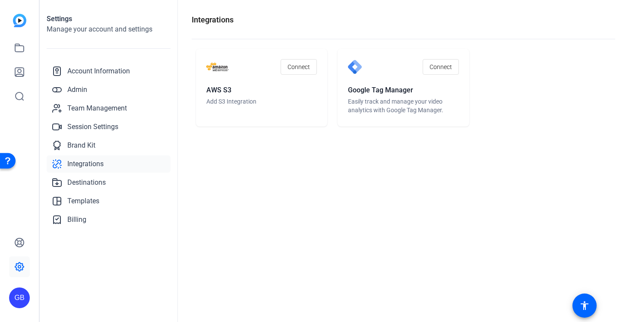
scroll to position [0, 0]
click at [118, 143] on link "Brand Kit" at bounding box center [109, 145] width 124 height 17
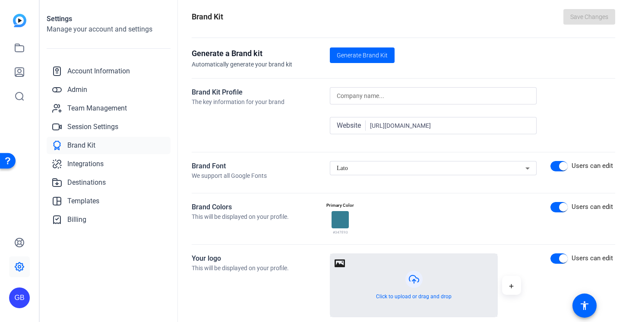
scroll to position [6, 0]
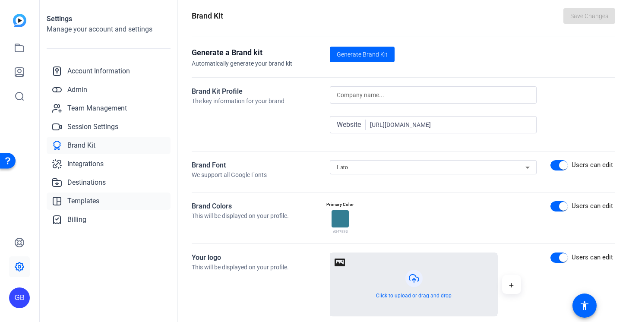
click at [102, 198] on link "Templates" at bounding box center [109, 201] width 124 height 17
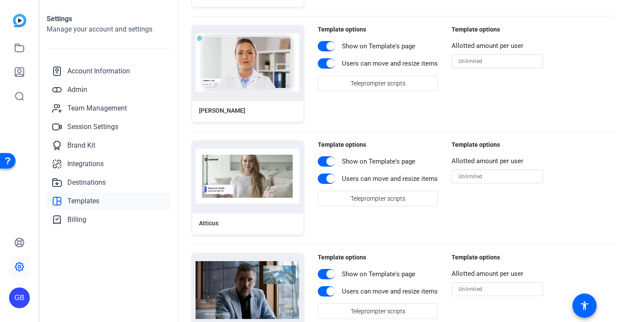
scroll to position [0, 0]
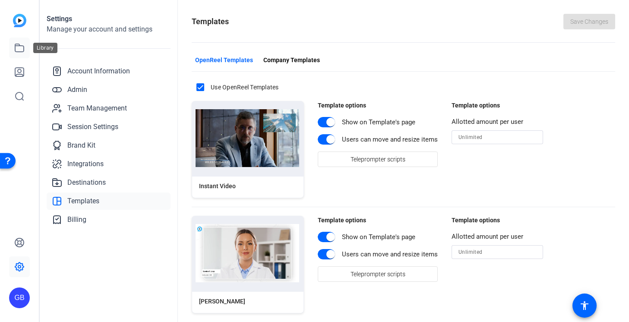
click at [21, 46] on icon at bounding box center [19, 48] width 9 height 8
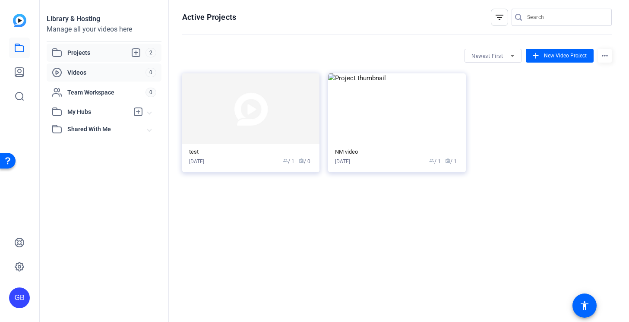
click at [102, 70] on span "Videos" at bounding box center [106, 72] width 78 height 9
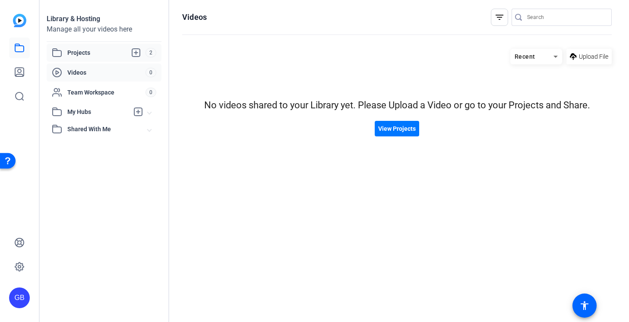
click at [104, 57] on span "Projects" at bounding box center [106, 52] width 78 height 10
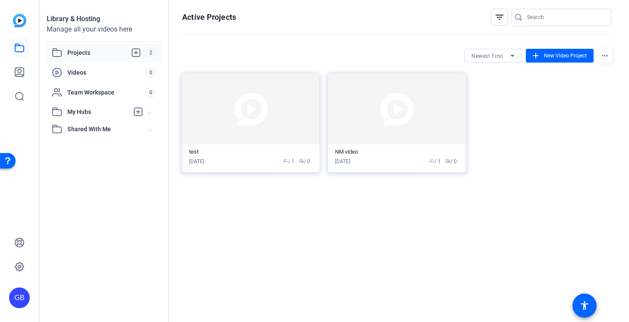
click at [605, 56] on mat-icon "more_horiz" at bounding box center [605, 56] width 14 height 14
click at [576, 55] on div at bounding box center [314, 161] width 629 height 322
click at [576, 55] on span "New Video Project" at bounding box center [565, 56] width 43 height 8
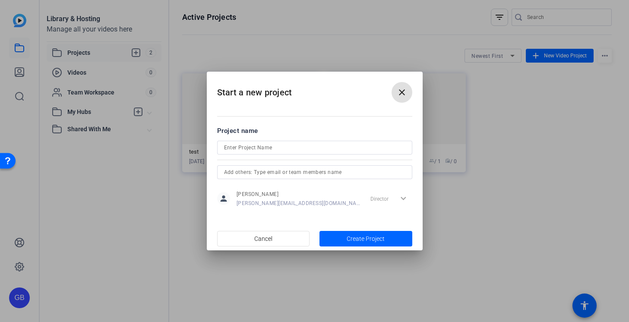
click at [352, 147] on input at bounding box center [314, 147] width 181 height 10
type input "test 2"
click at [378, 243] on span "Create Project" at bounding box center [366, 238] width 38 height 9
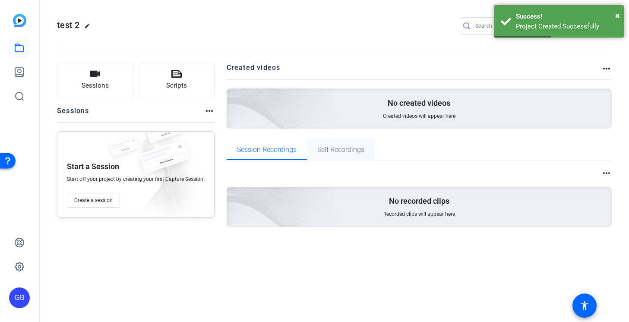
click at [354, 143] on span "Self Recordings" at bounding box center [340, 149] width 47 height 21
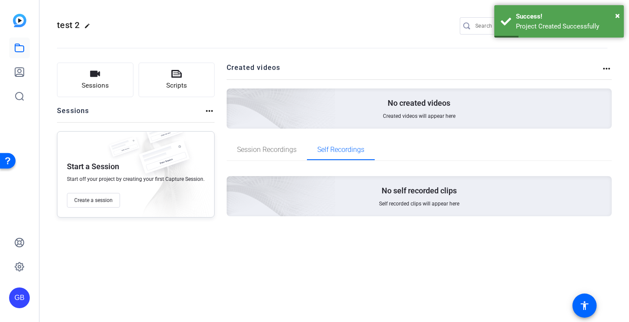
click at [276, 136] on openreel-project-creator-list "Created videos more_horiz No created videos Created videos will appear here" at bounding box center [420, 101] width 386 height 77
click at [270, 142] on span "Session Recordings" at bounding box center [267, 149] width 60 height 21
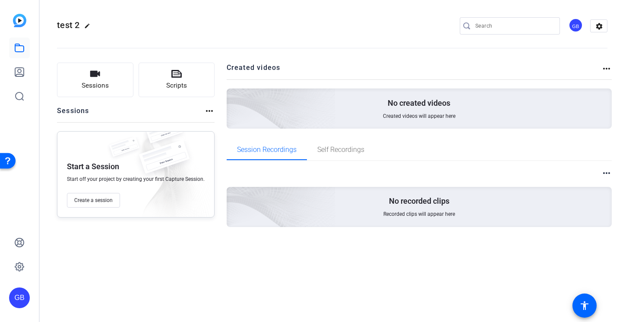
click at [205, 112] on mat-icon "more_horiz" at bounding box center [209, 111] width 10 height 10
click at [607, 68] on div at bounding box center [314, 161] width 629 height 322
click at [608, 71] on mat-icon "more_horiz" at bounding box center [607, 68] width 10 height 10
click at [604, 176] on div at bounding box center [314, 161] width 629 height 322
click at [606, 176] on mat-icon "more_horiz" at bounding box center [607, 173] width 10 height 10
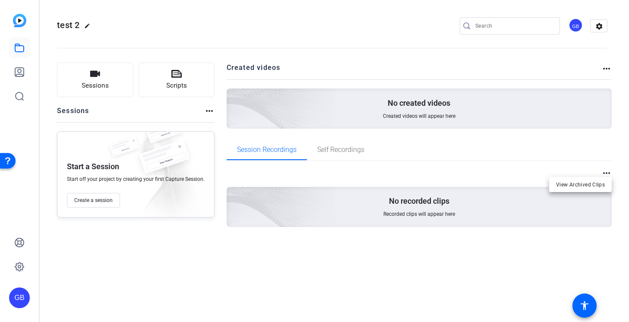
click at [479, 164] on div at bounding box center [314, 161] width 629 height 322
click at [22, 266] on icon at bounding box center [19, 267] width 10 height 10
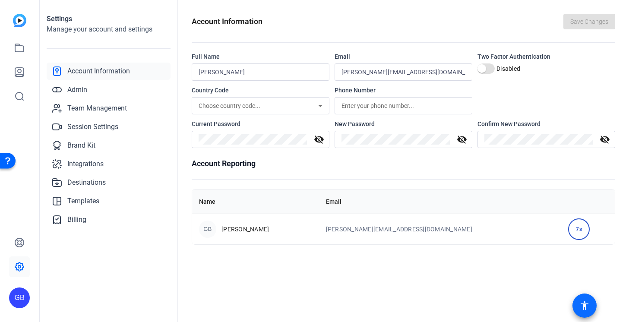
click at [587, 304] on mat-icon "accessibility" at bounding box center [584, 306] width 10 height 10
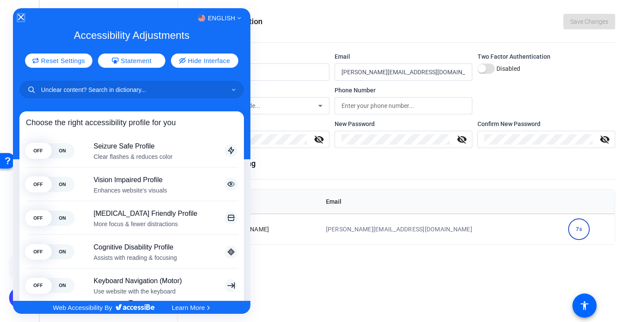
click at [21, 15] on icon "Close Accessibility Interface" at bounding box center [21, 17] width 6 height 6
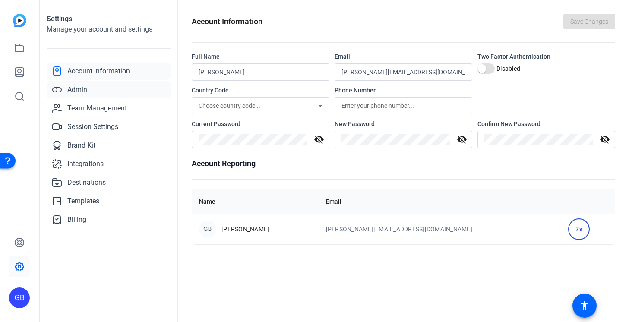
click at [109, 82] on link "Admin" at bounding box center [109, 89] width 124 height 17
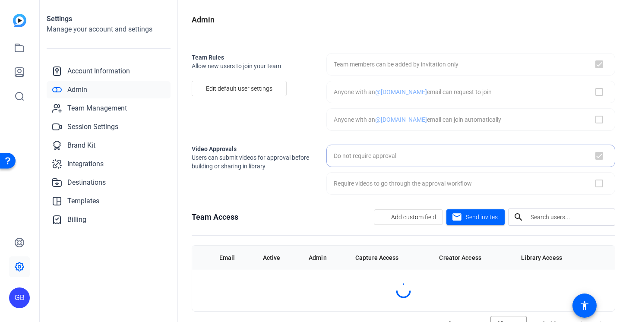
checkbox input "true"
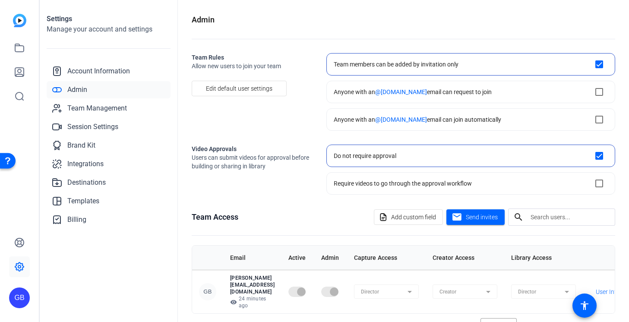
scroll to position [17, 0]
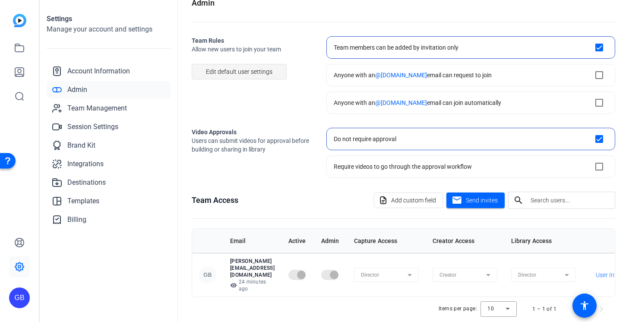
click at [226, 80] on span at bounding box center [239, 71] width 94 height 21
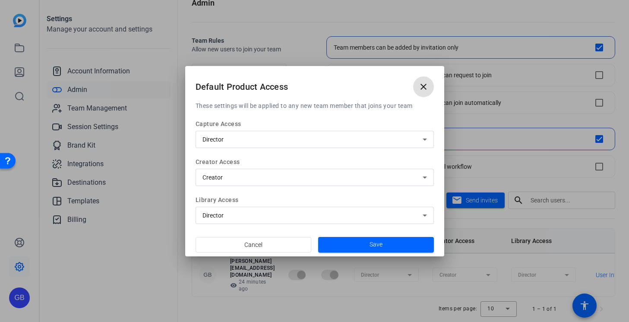
click at [419, 82] on mat-icon "close" at bounding box center [423, 87] width 10 height 10
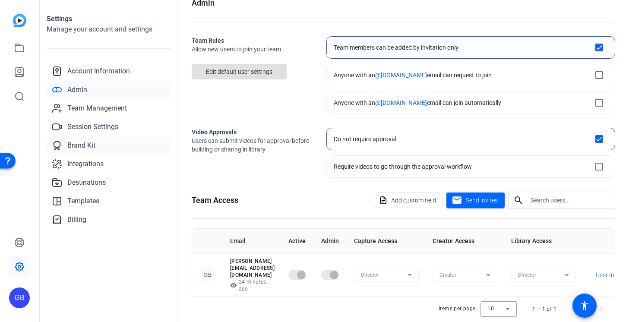
click at [103, 137] on link "Brand Kit" at bounding box center [109, 145] width 124 height 17
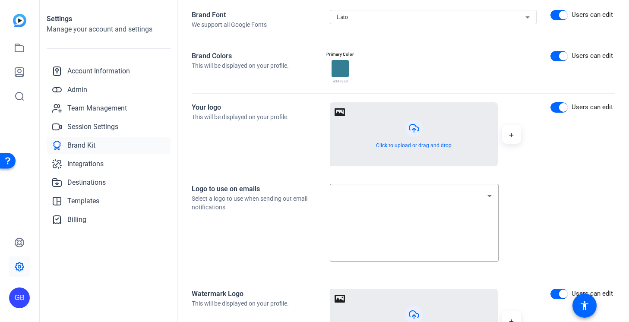
scroll to position [399, 0]
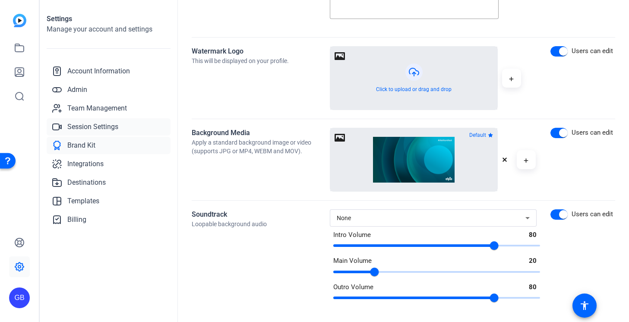
click at [104, 126] on span "Session Settings" at bounding box center [92, 127] width 51 height 10
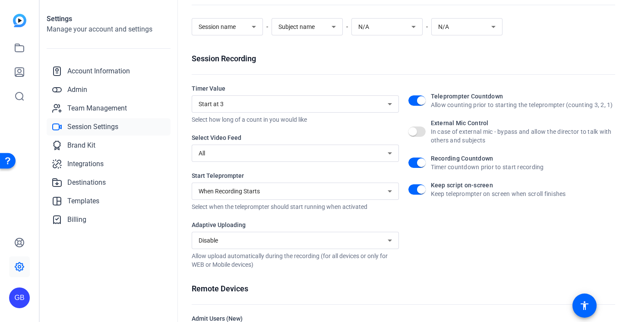
scroll to position [164, 0]
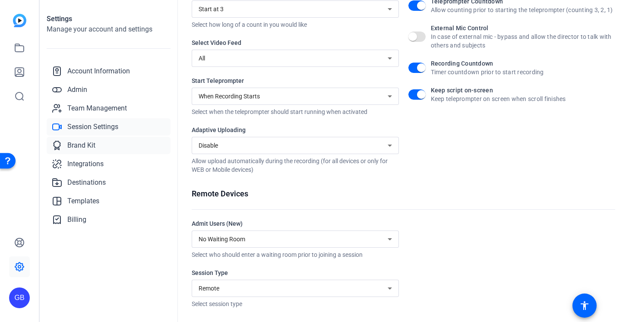
click at [96, 146] on link "Brand Kit" at bounding box center [109, 145] width 124 height 17
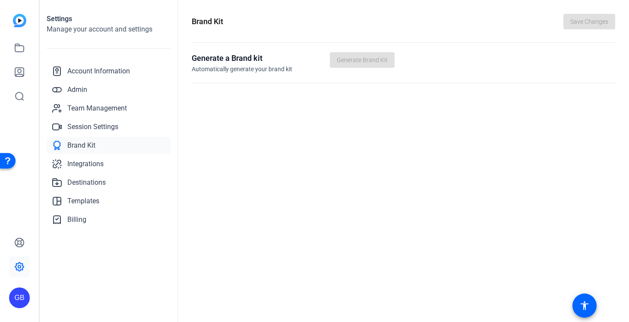
scroll to position [0, 0]
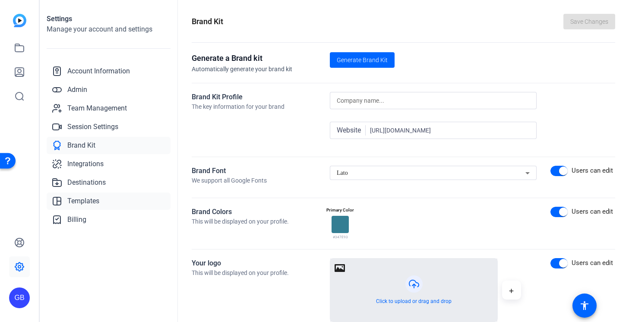
click at [115, 196] on link "Templates" at bounding box center [109, 201] width 124 height 17
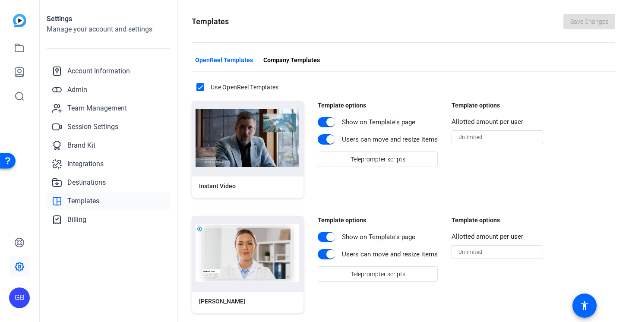
click at [279, 154] on img at bounding box center [248, 138] width 104 height 58
click at [263, 178] on div "Instant Video" at bounding box center [247, 187] width 111 height 21
click at [251, 129] on img at bounding box center [248, 138] width 104 height 58
click at [87, 117] on link "Team Management" at bounding box center [109, 108] width 124 height 17
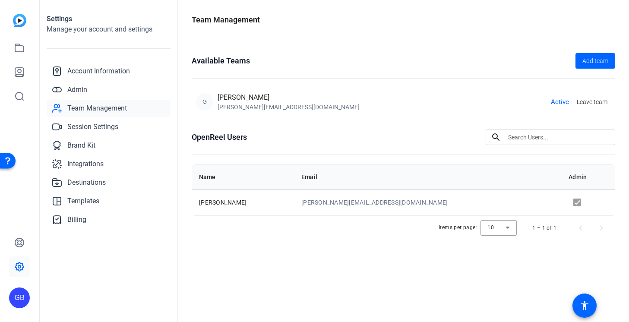
click at [18, 15] on img at bounding box center [19, 20] width 13 height 13
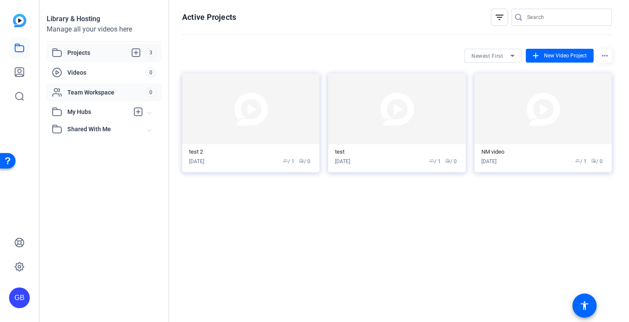
click at [103, 90] on span "Team Workspace" at bounding box center [106, 92] width 78 height 9
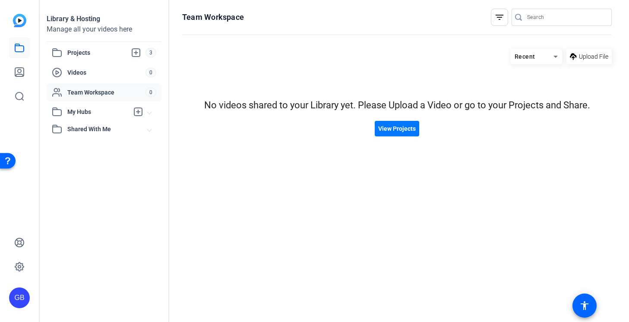
click at [23, 20] on img at bounding box center [19, 20] width 13 height 13
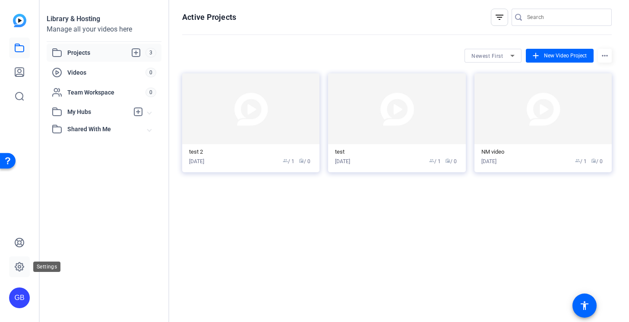
click at [23, 269] on icon at bounding box center [19, 267] width 9 height 9
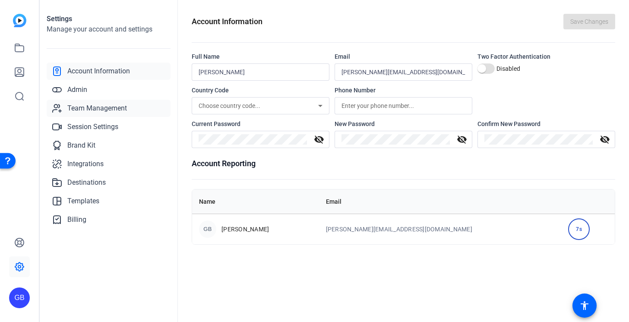
click at [105, 103] on link "Team Management" at bounding box center [109, 108] width 124 height 17
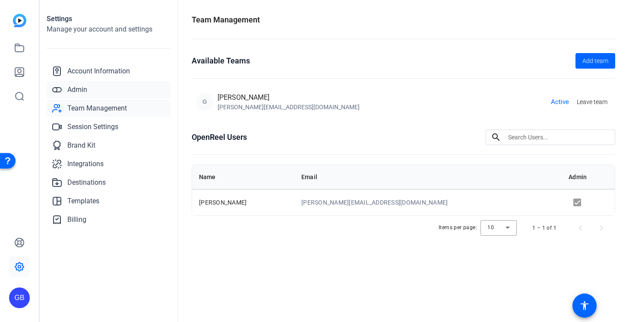
click at [99, 83] on link "Admin" at bounding box center [109, 89] width 124 height 17
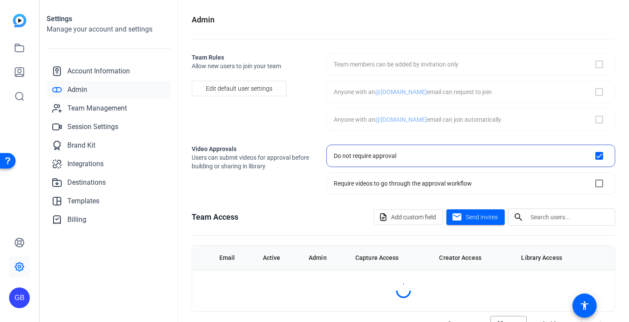
checkbox input "true"
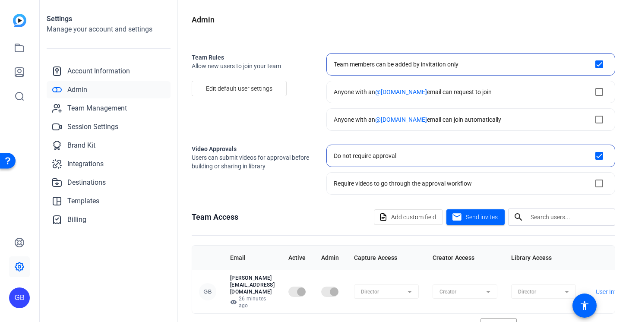
click at [382, 68] on div "Team members can be added by invitation only" at bounding box center [396, 64] width 125 height 9
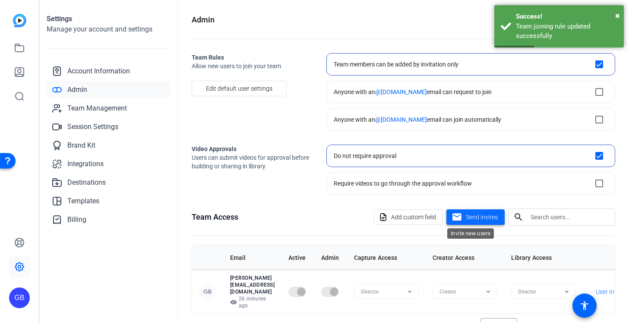
click at [458, 218] on span at bounding box center [475, 217] width 58 height 21
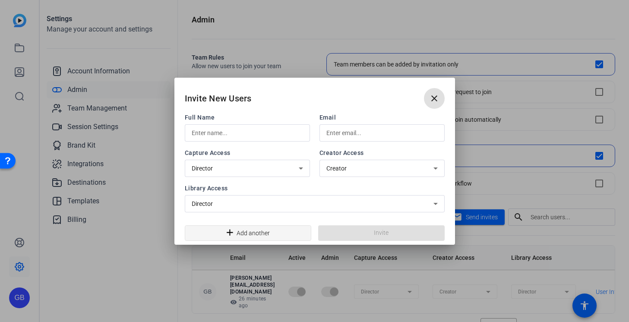
click at [250, 228] on span "Add another" at bounding box center [253, 233] width 33 height 16
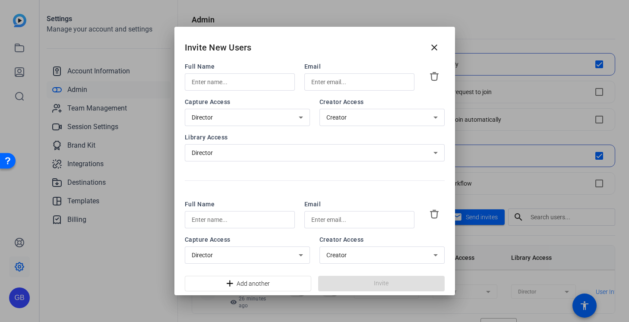
click at [242, 83] on input "text" at bounding box center [240, 82] width 96 height 10
click at [337, 82] on input "text" at bounding box center [359, 82] width 96 height 10
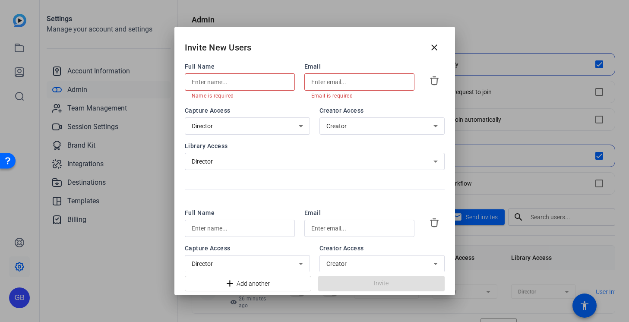
click at [325, 81] on input "text" at bounding box center [359, 82] width 96 height 10
paste input "[EMAIL_ADDRESS][DOMAIN_NAME]"
type input "[EMAIL_ADDRESS][DOMAIN_NAME]"
click at [254, 82] on input "text" at bounding box center [240, 82] width 96 height 10
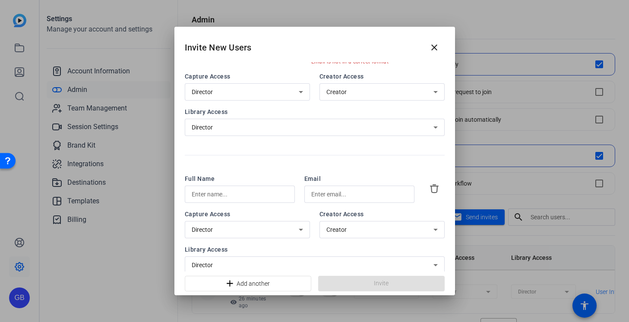
scroll to position [45, 0]
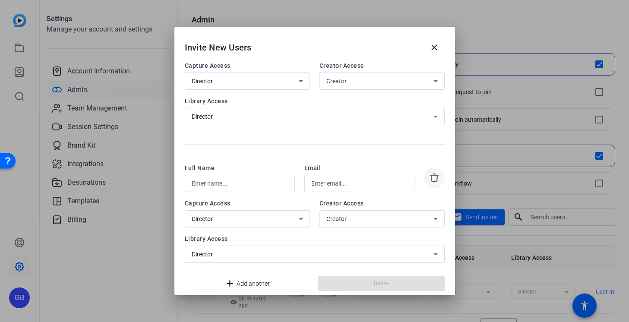
type input "MB"
click at [431, 174] on icon at bounding box center [435, 178] width 8 height 8
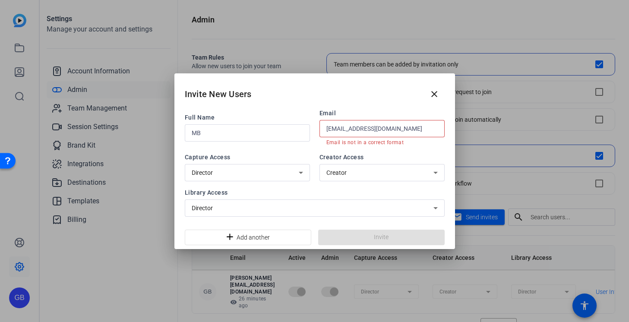
scroll to position [0, 0]
click at [387, 127] on input "[EMAIL_ADDRESS][DOMAIN_NAME]" at bounding box center [381, 128] width 111 height 10
click at [396, 130] on input "[EMAIL_ADDRESS][DOMAIN_NAME]" at bounding box center [381, 128] width 111 height 10
click at [380, 131] on input "[EMAIL_ADDRESS][DOMAIN_NAME]" at bounding box center [381, 128] width 111 height 10
click at [384, 142] on mat-error "Email is not in a correct format" at bounding box center [381, 141] width 111 height 9
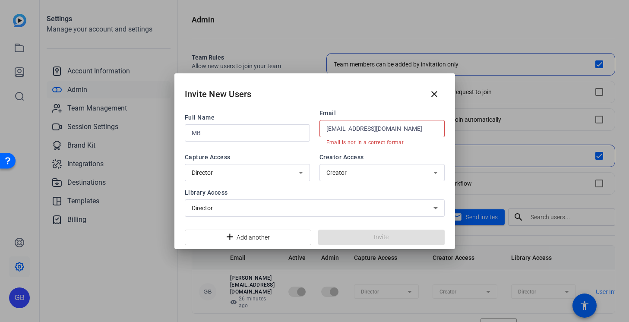
click at [380, 161] on span "Creator Access" at bounding box center [382, 157] width 125 height 9
click at [419, 123] on div "[EMAIL_ADDRESS][DOMAIN_NAME]" at bounding box center [381, 128] width 111 height 17
click at [418, 128] on input "[EMAIL_ADDRESS][DOMAIN_NAME]" at bounding box center [381, 128] width 111 height 10
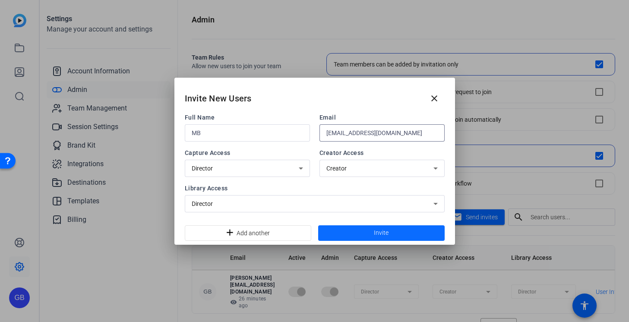
type input "[EMAIL_ADDRESS][DOMAIN_NAME]"
click at [382, 228] on span "Invite" at bounding box center [381, 232] width 15 height 9
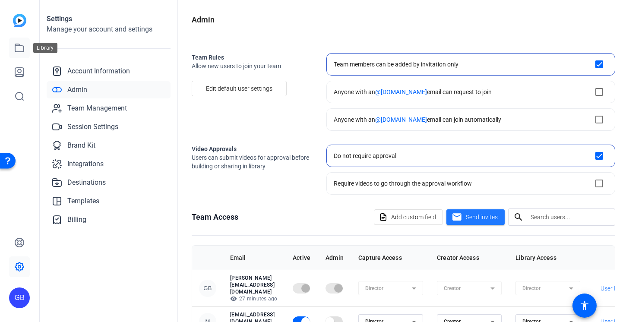
click at [18, 47] on icon at bounding box center [19, 48] width 10 height 10
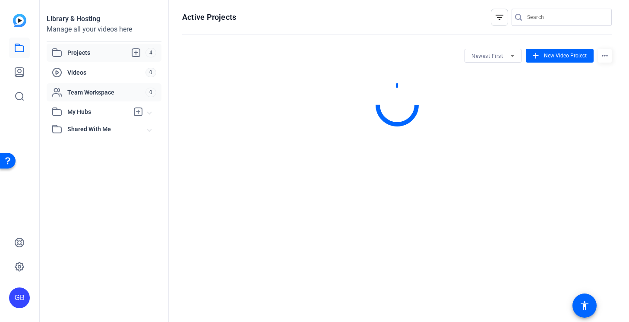
click at [95, 94] on span "Team Workspace" at bounding box center [106, 92] width 78 height 9
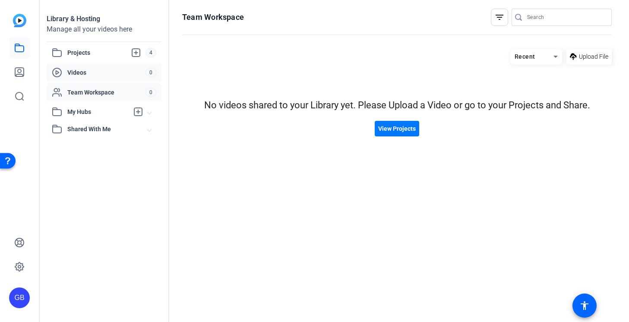
click at [90, 72] on span "Videos" at bounding box center [106, 72] width 78 height 9
click at [89, 51] on span "Projects" at bounding box center [106, 52] width 78 height 10
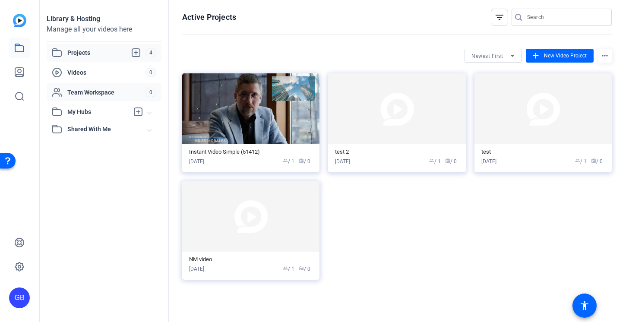
click at [98, 91] on span "Team Workspace" at bounding box center [106, 92] width 78 height 9
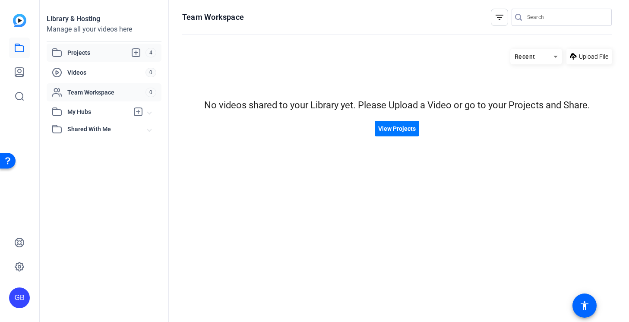
click at [102, 50] on span "Projects" at bounding box center [106, 52] width 78 height 10
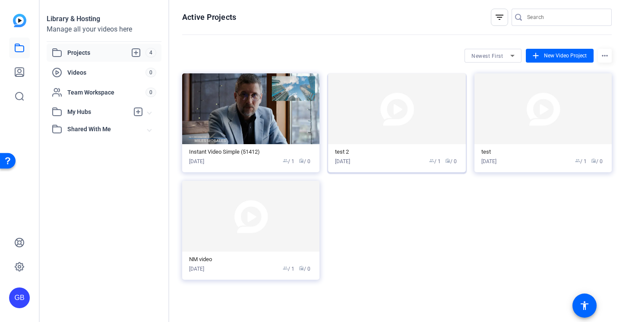
click at [421, 120] on img at bounding box center [396, 108] width 137 height 71
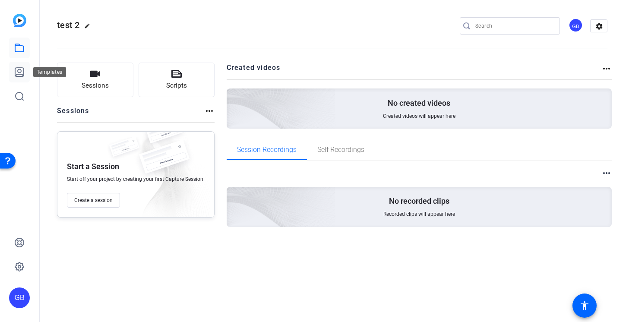
click at [20, 73] on icon at bounding box center [19, 72] width 10 height 10
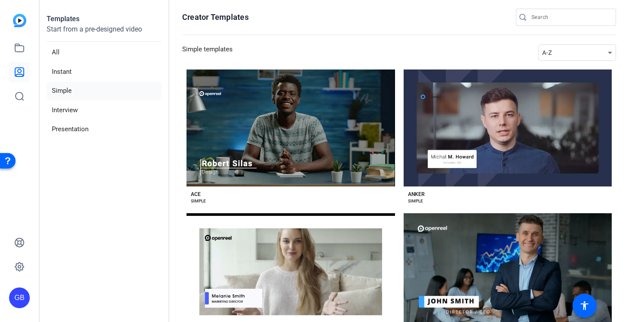
click at [82, 83] on li "Simple" at bounding box center [104, 91] width 115 height 18
click at [82, 92] on li "Simple" at bounding box center [104, 91] width 115 height 18
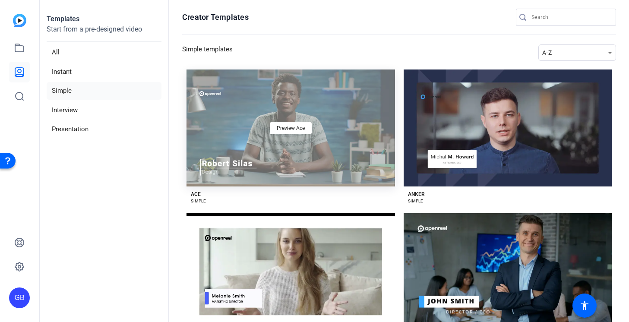
click at [290, 147] on div "Preview Ace" at bounding box center [291, 128] width 209 height 117
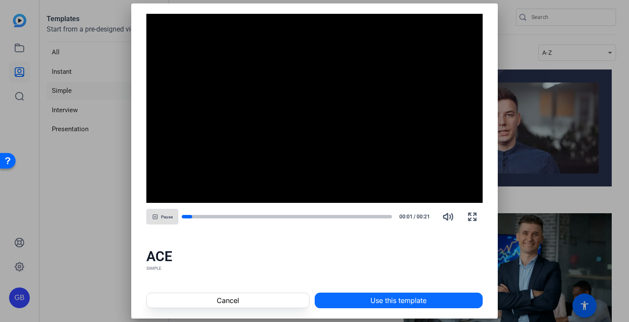
click at [394, 300] on span "Use this template" at bounding box center [398, 300] width 56 height 10
